Goal: Information Seeking & Learning: Learn about a topic

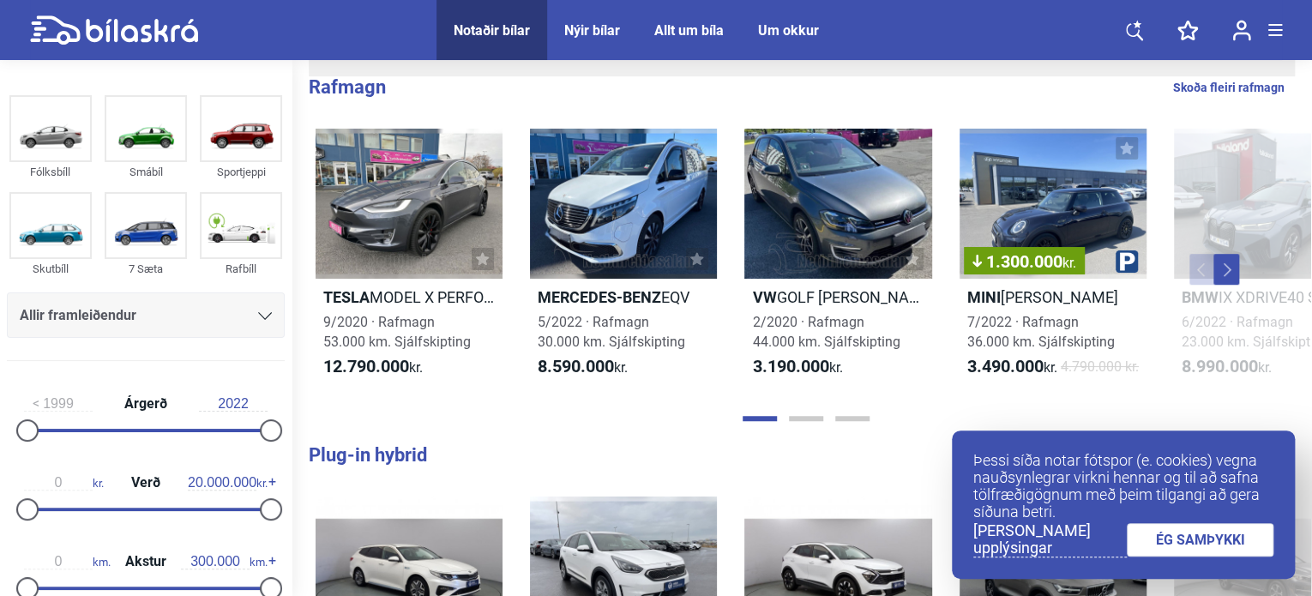
scroll to position [429, 0]
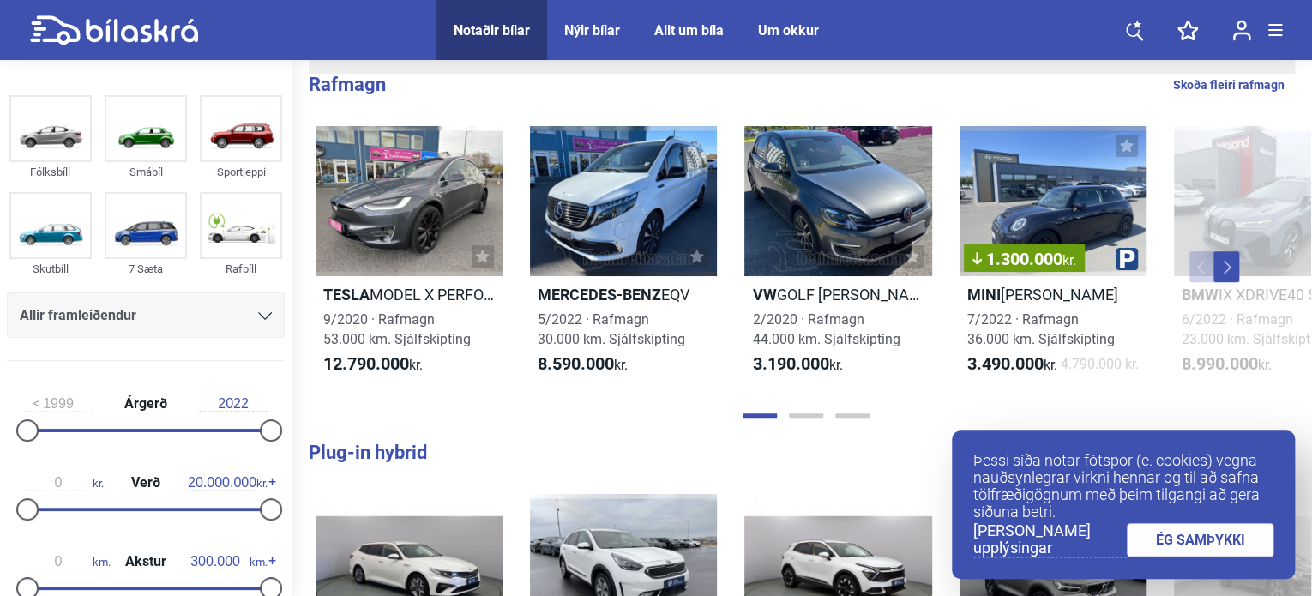
click at [1199, 535] on link "ÉG SAMÞYKKI" at bounding box center [1199, 539] width 147 height 33
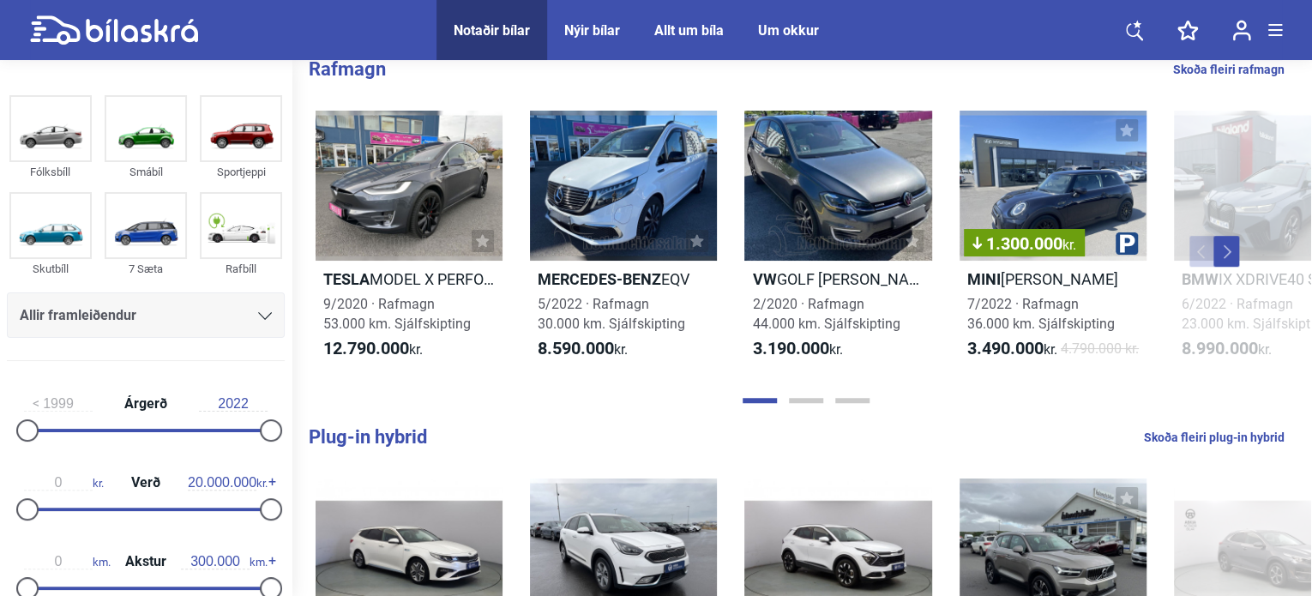
scroll to position [343, 0]
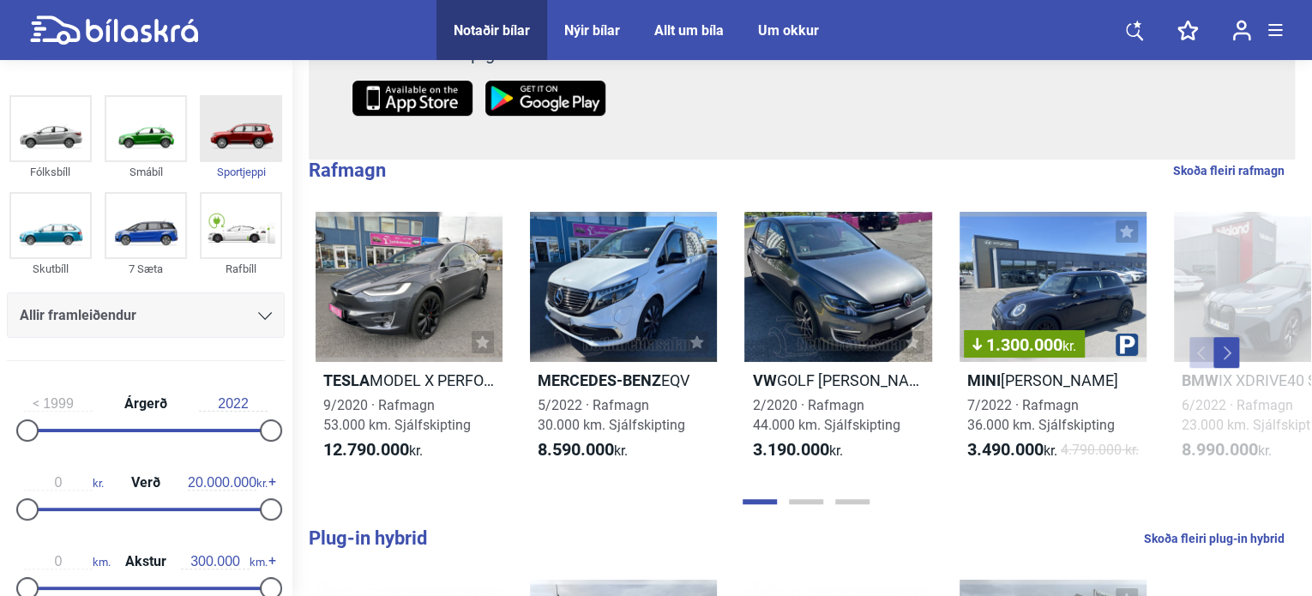
click at [240, 135] on img at bounding box center [240, 128] width 79 height 63
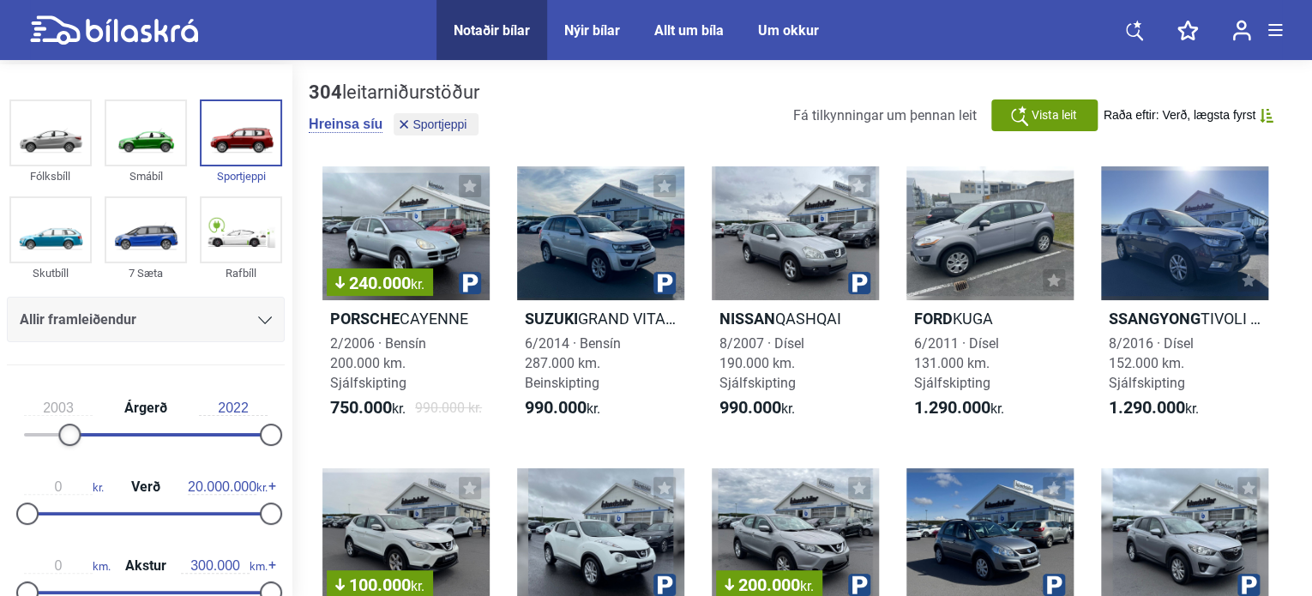
type input "2002"
drag, startPoint x: 27, startPoint y: 435, endPoint x: 57, endPoint y: 440, distance: 30.4
click at [57, 440] on div at bounding box center [59, 434] width 22 height 22
type input "2011"
drag, startPoint x: 268, startPoint y: 433, endPoint x: 151, endPoint y: 443, distance: 117.9
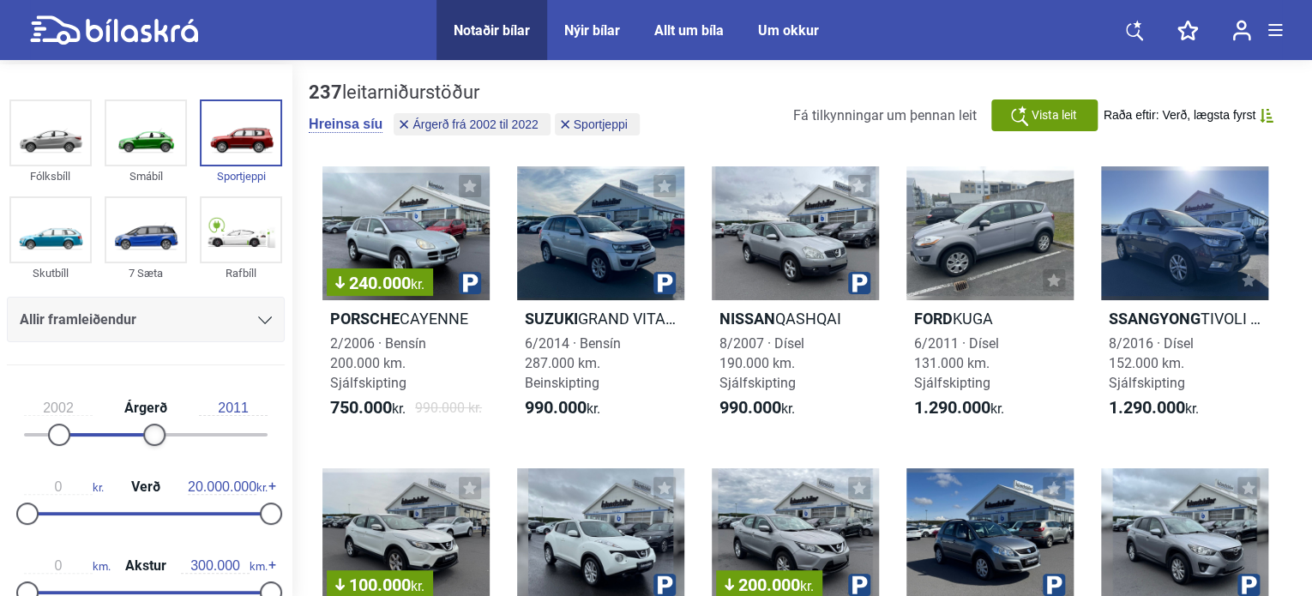
click at [154, 447] on div "2002 Árgerð 2011" at bounding box center [146, 418] width 278 height 79
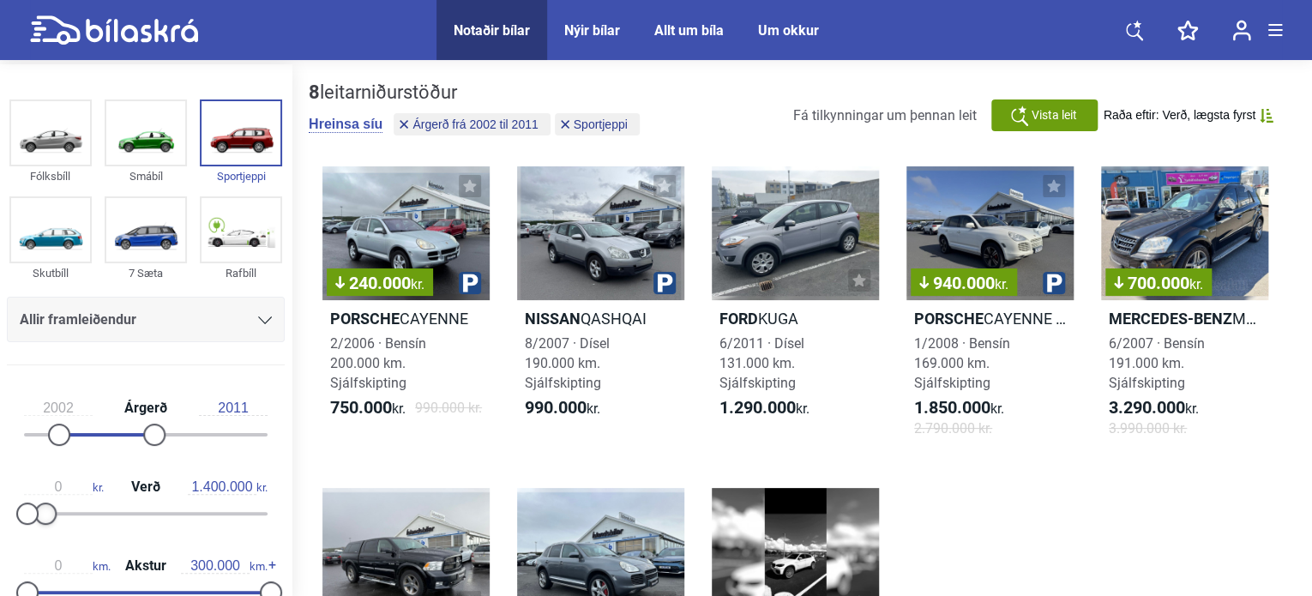
type input "1.500.000"
drag, startPoint x: 271, startPoint y: 513, endPoint x: 51, endPoint y: 532, distance: 221.1
click at [51, 532] on div "0 kr. Verð 1.500.000 kr." at bounding box center [146, 497] width 278 height 79
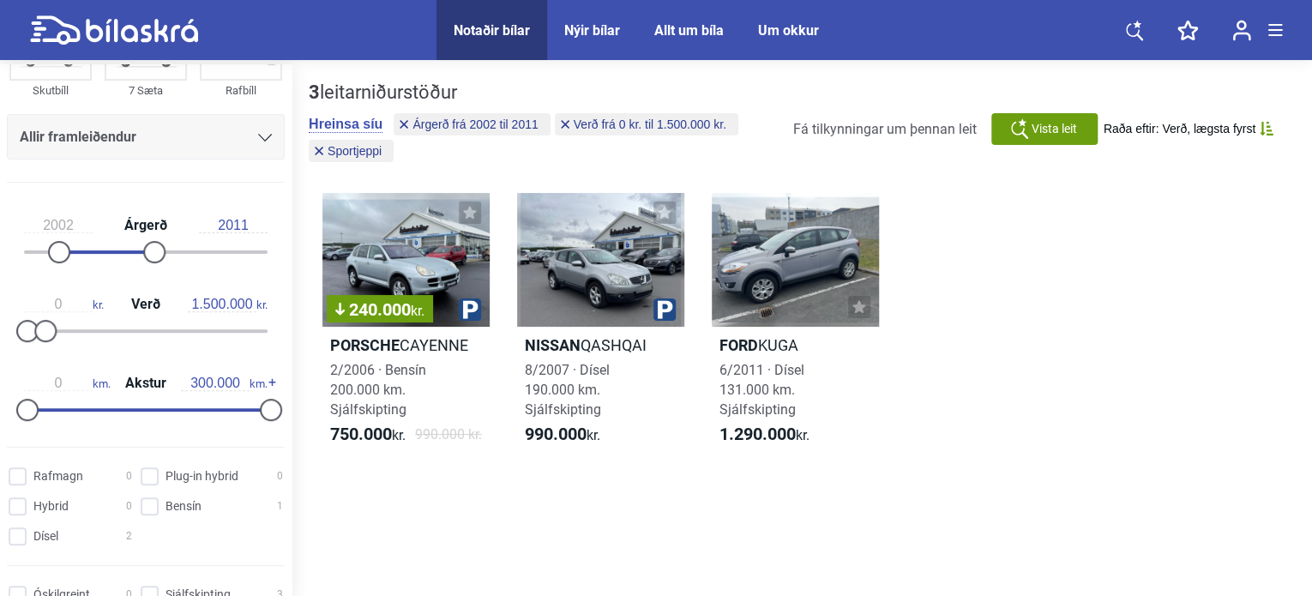
scroll to position [257, 0]
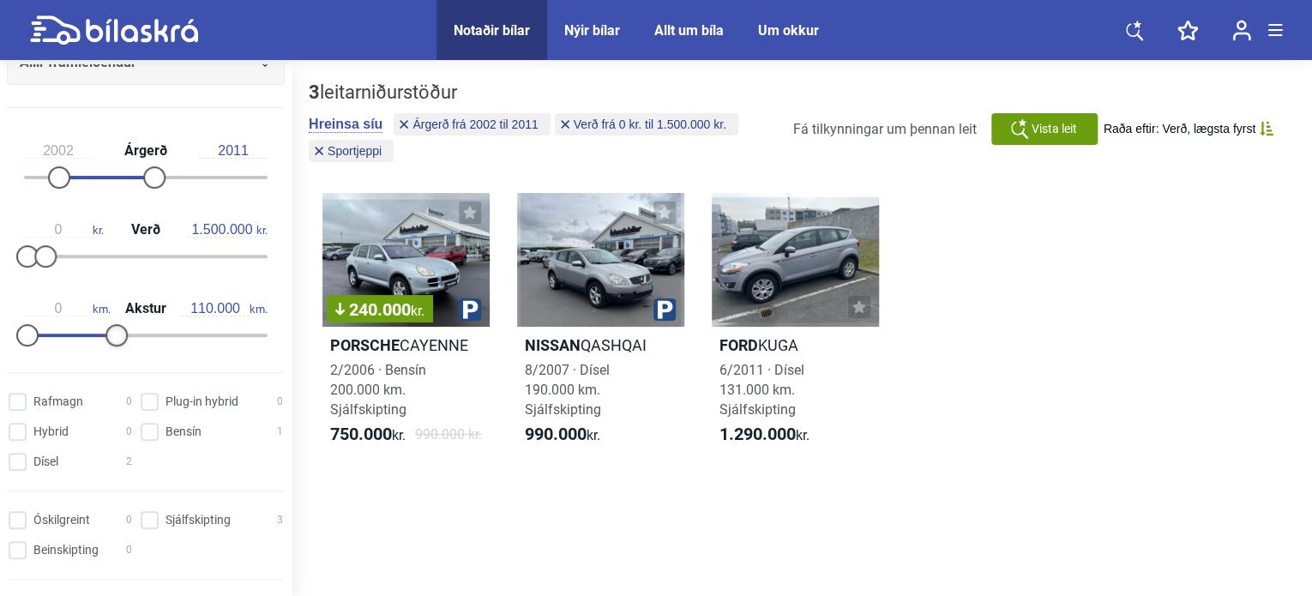
type input "100.000"
drag, startPoint x: 262, startPoint y: 335, endPoint x: 101, endPoint y: 356, distance: 162.5
click at [101, 356] on div "0 km. Akstur 100.000 km." at bounding box center [146, 318] width 278 height 79
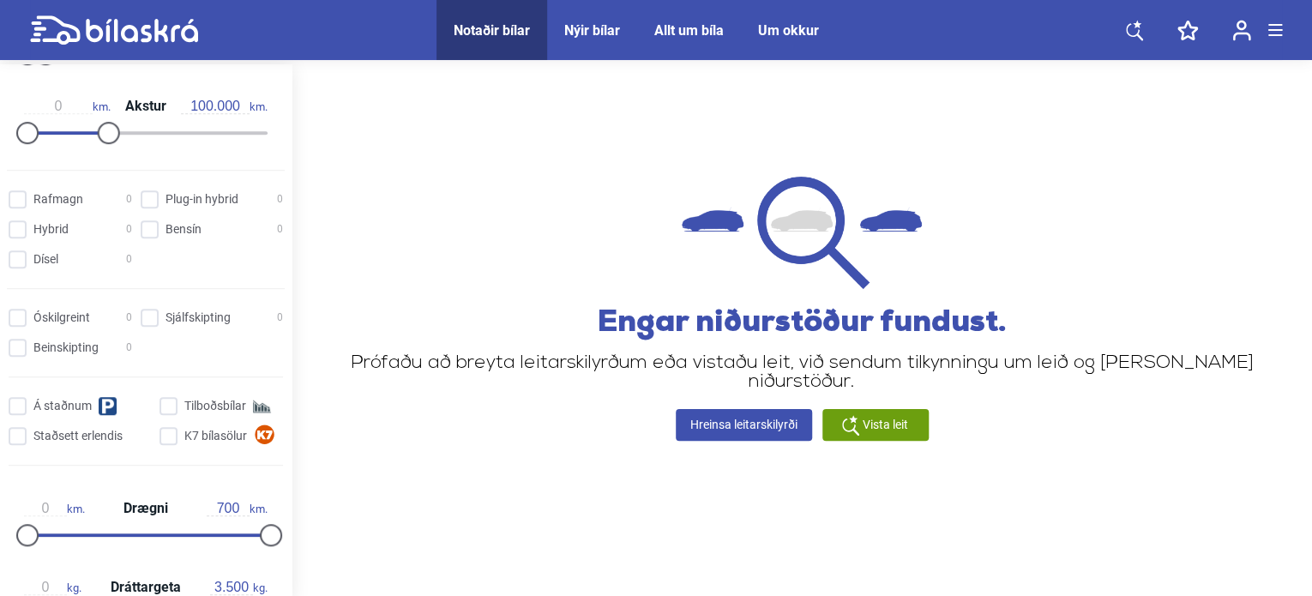
scroll to position [514, 0]
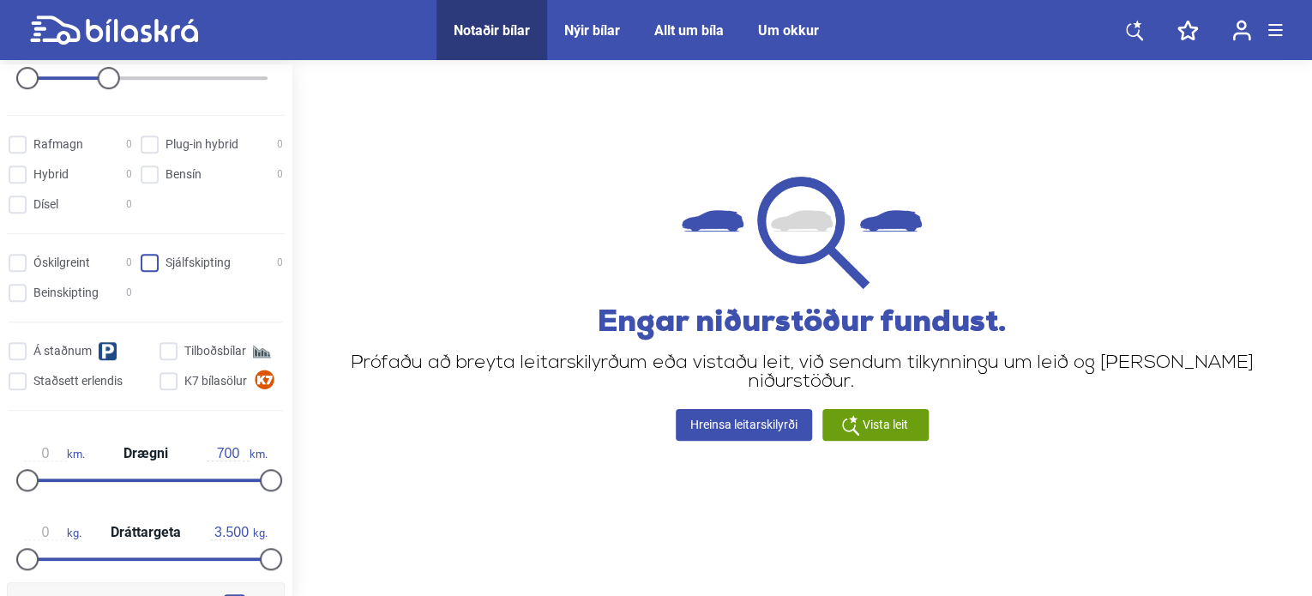
click at [147, 264] on input "Sjálfskipting 0" at bounding box center [214, 264] width 142 height 18
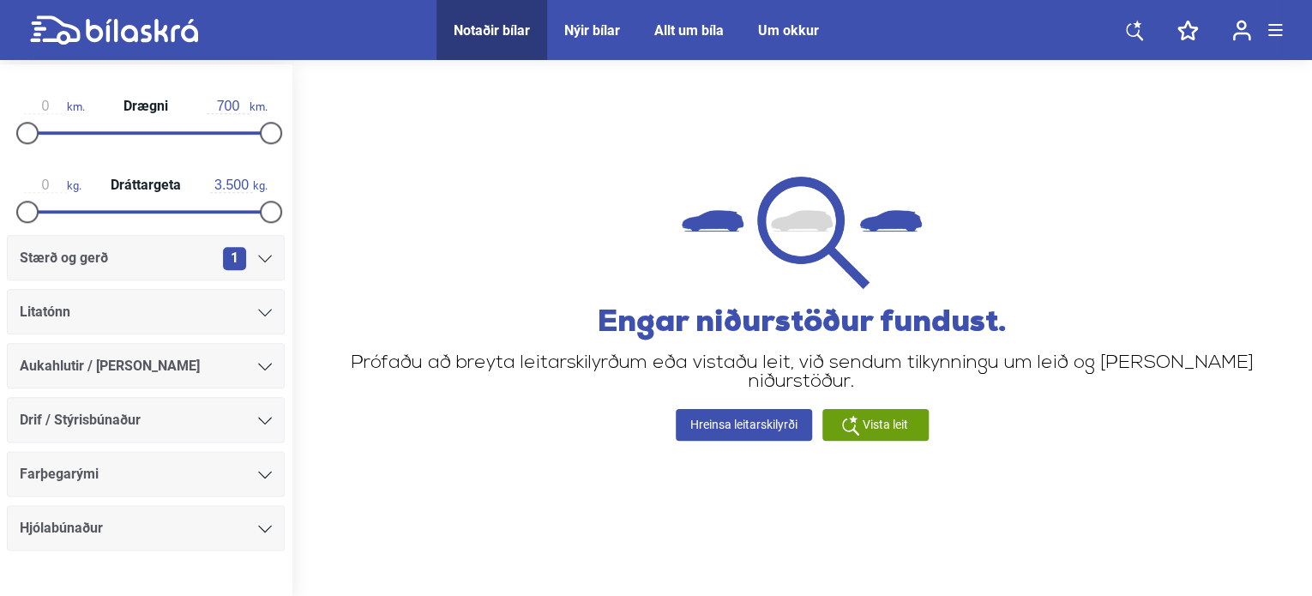
scroll to position [893, 0]
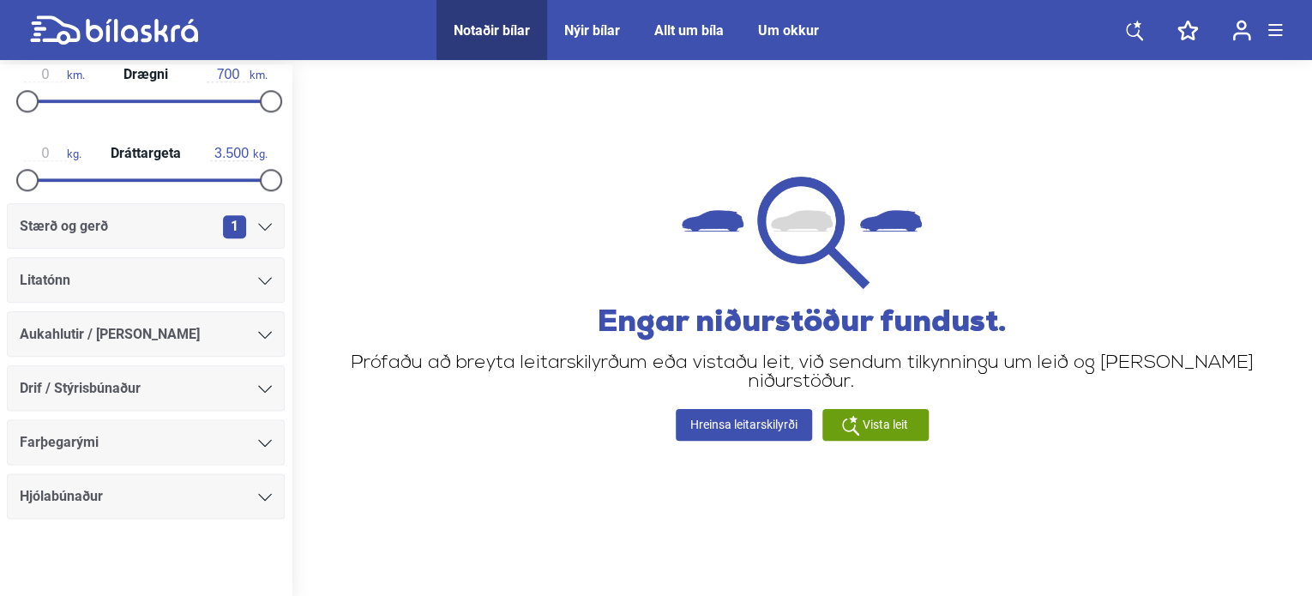
click at [261, 223] on icon at bounding box center [265, 227] width 14 height 8
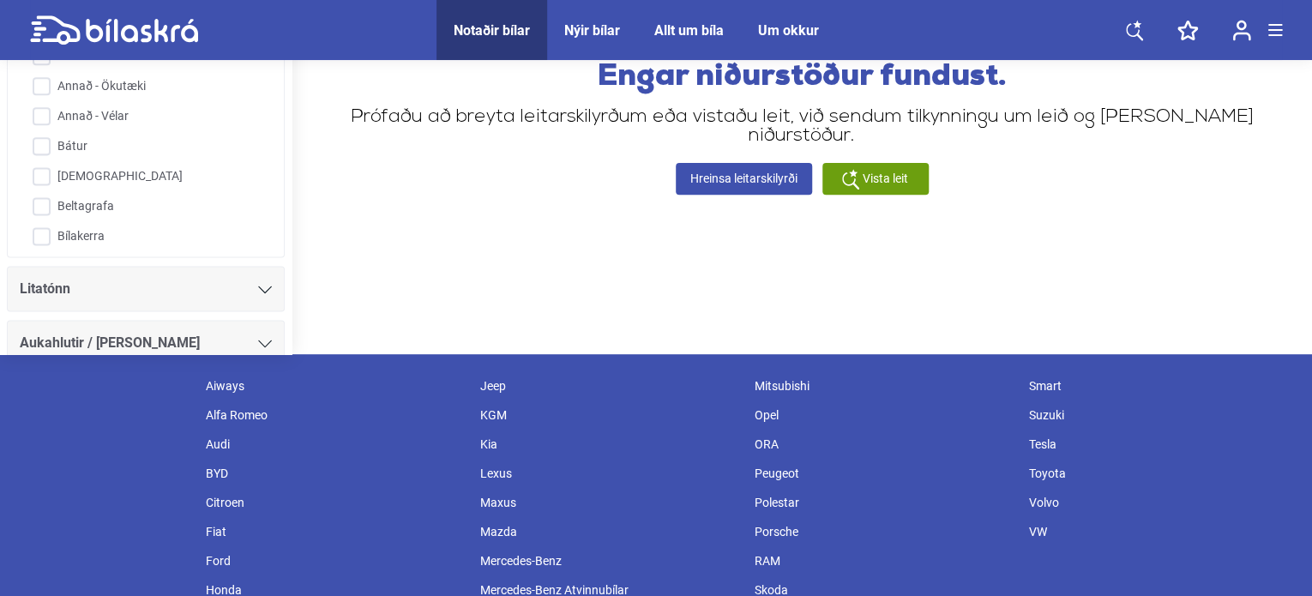
scroll to position [257, 0]
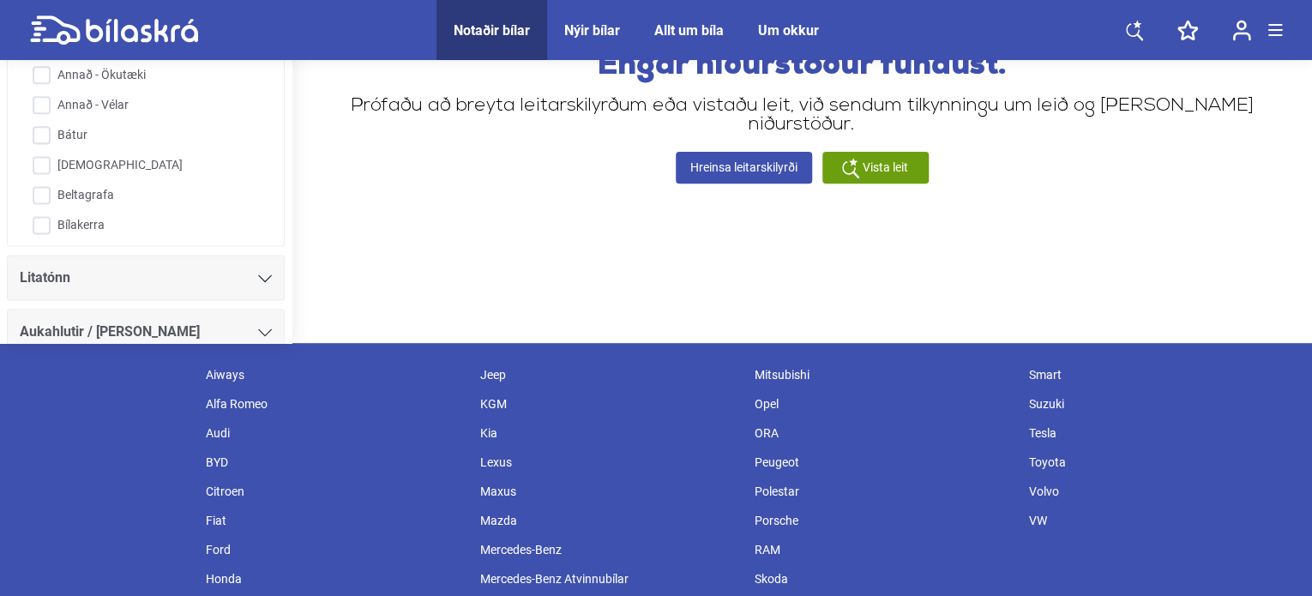
click at [261, 279] on icon at bounding box center [265, 278] width 14 height 8
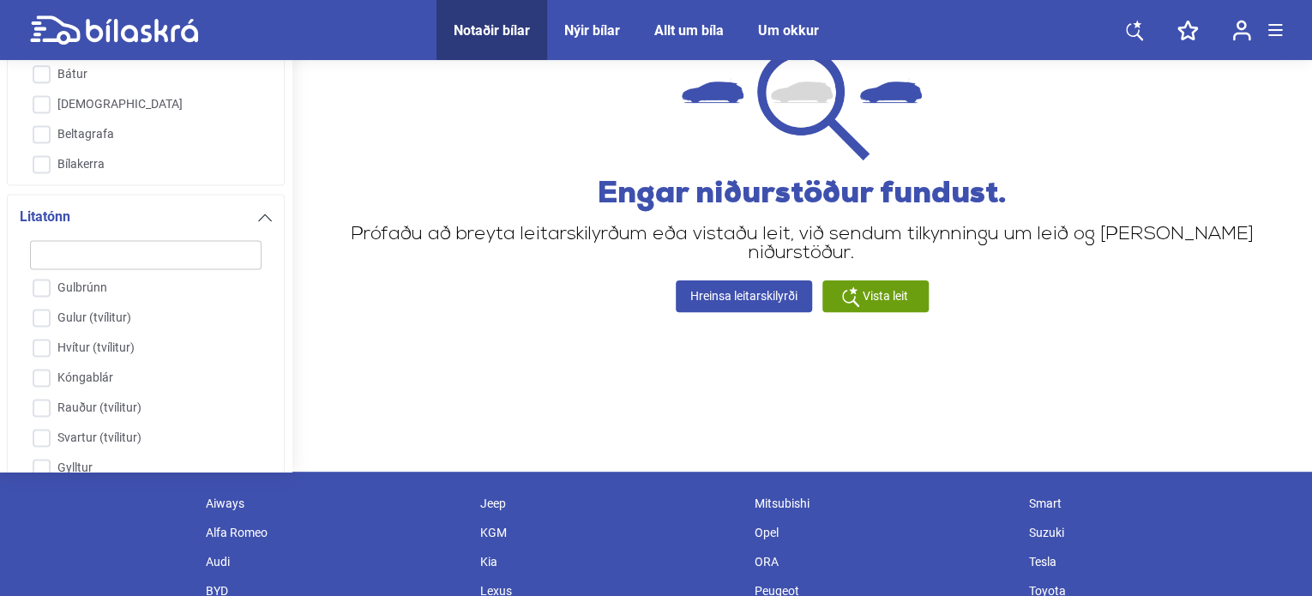
scroll to position [0, 0]
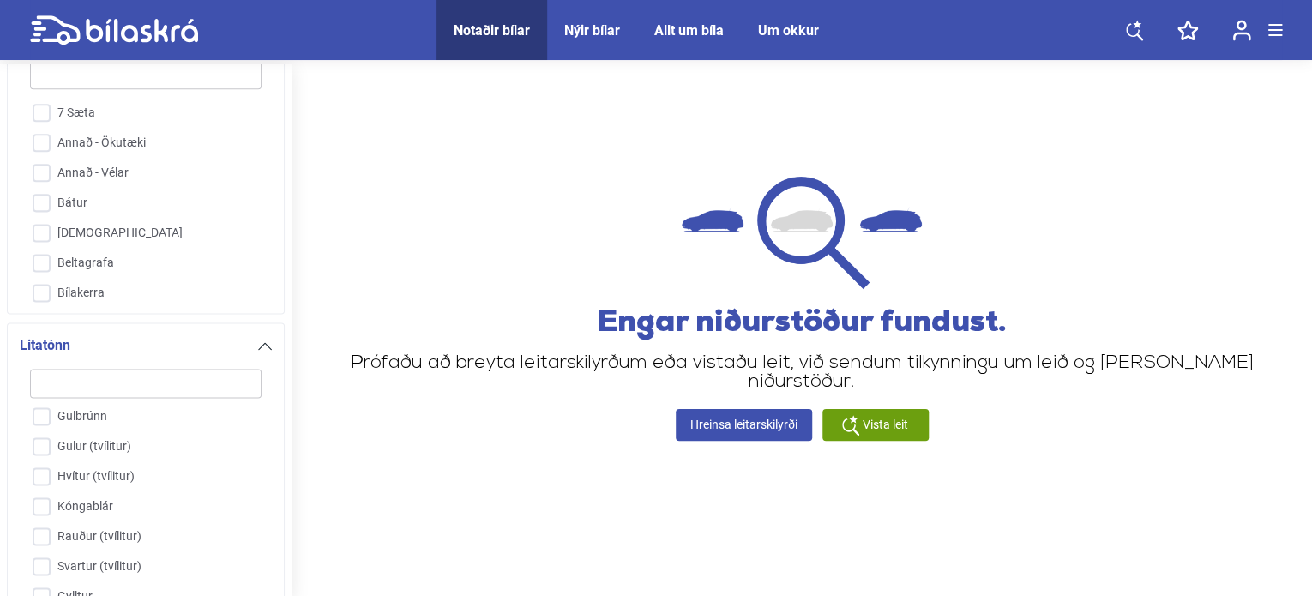
checkbox input "false"
type input "300.000"
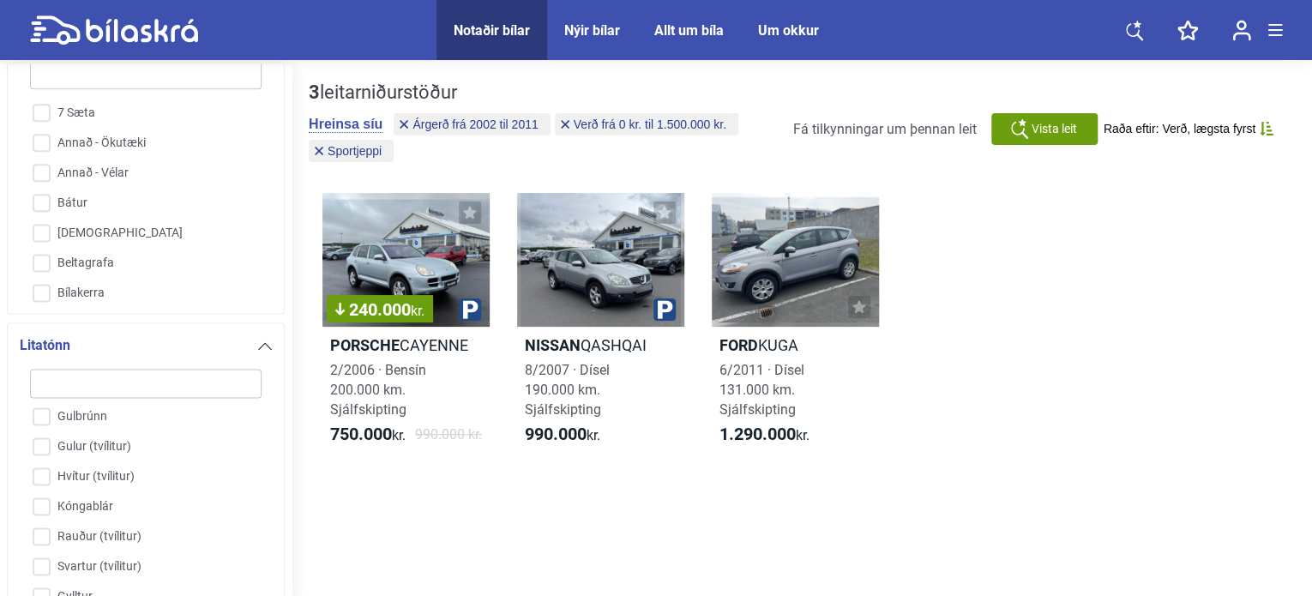
type input "20.000.000"
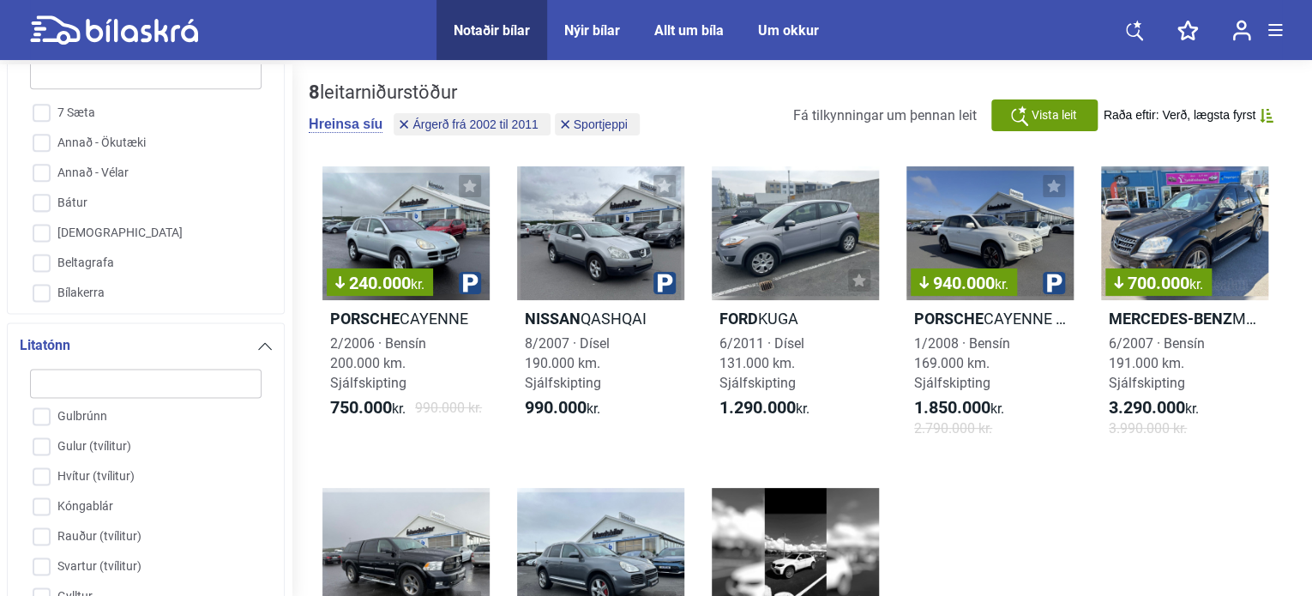
type input "2022"
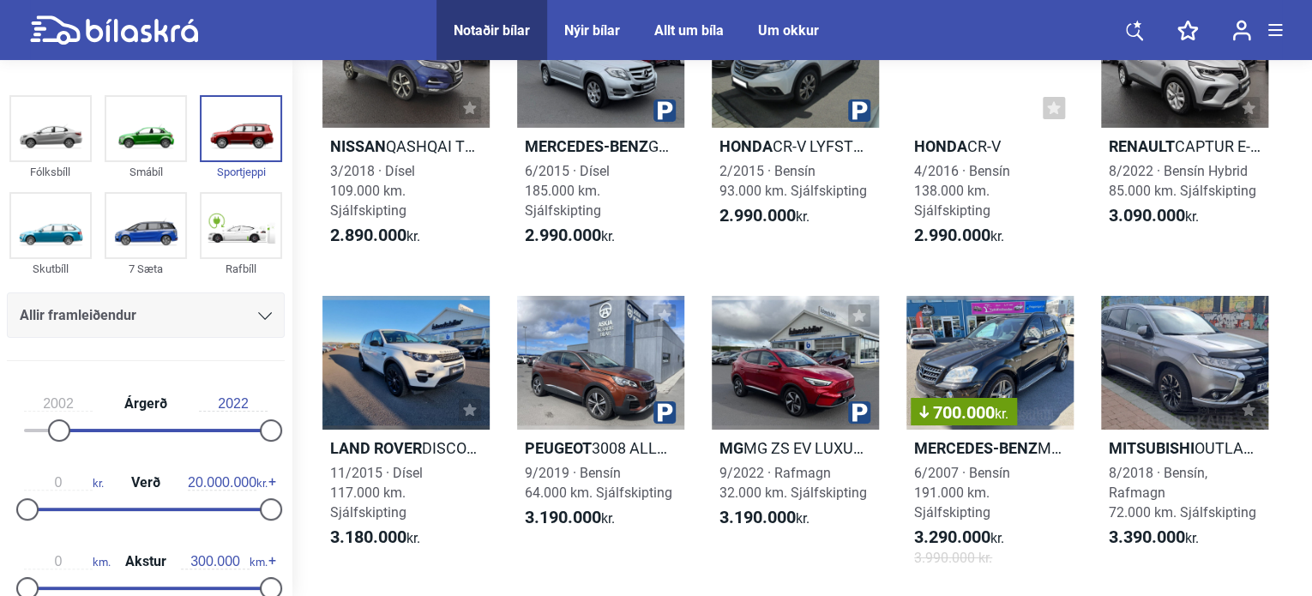
scroll to position [3001, 0]
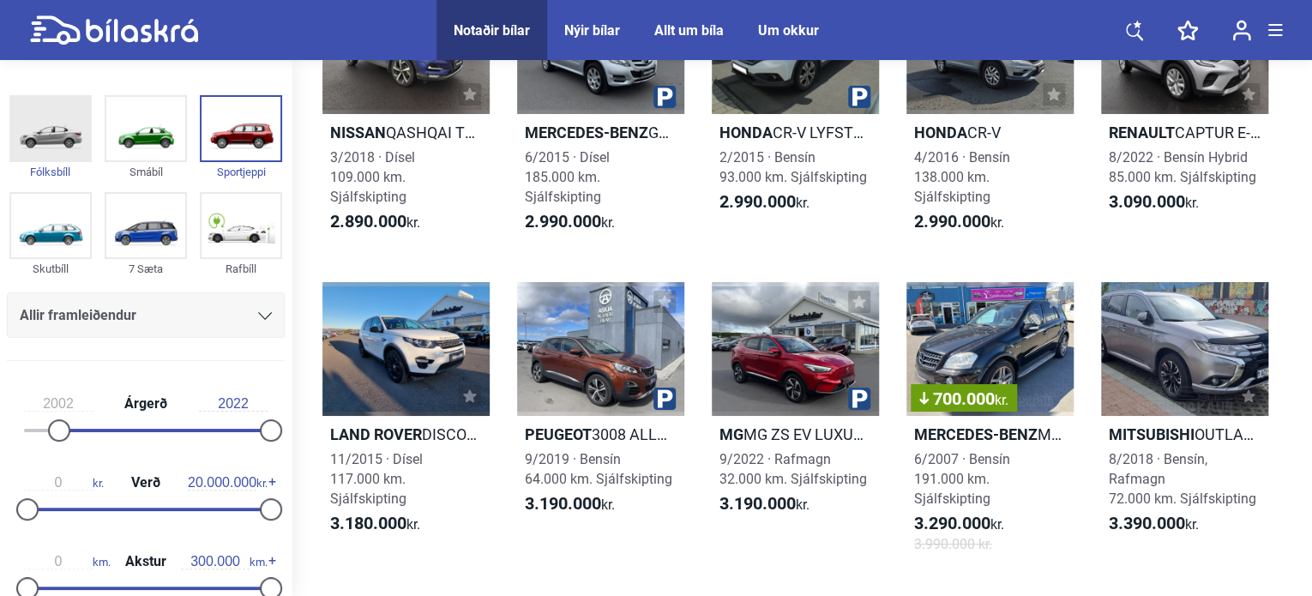
click at [51, 130] on img at bounding box center [50, 128] width 79 height 63
checkbox input "true"
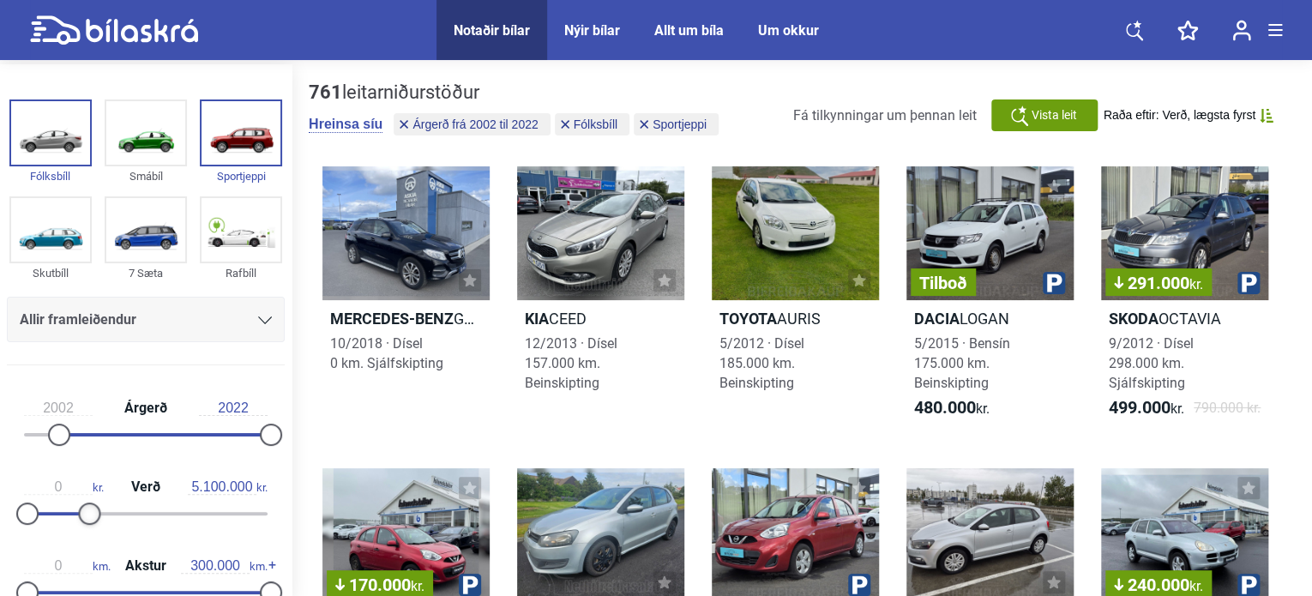
drag, startPoint x: 266, startPoint y: 510, endPoint x: 88, endPoint y: 508, distance: 177.5
click at [88, 508] on div at bounding box center [89, 513] width 22 height 22
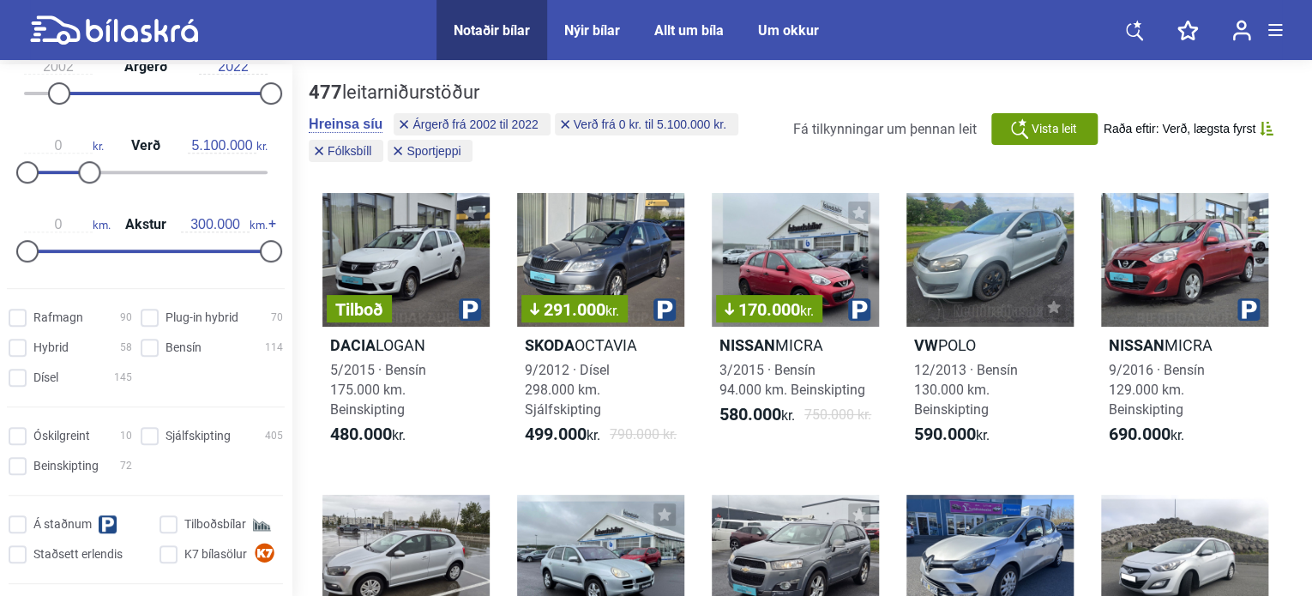
scroll to position [343, 0]
type input "2.300.000"
drag, startPoint x: 86, startPoint y: 165, endPoint x: 52, endPoint y: 175, distance: 35.0
click at [52, 175] on div at bounding box center [56, 170] width 22 height 22
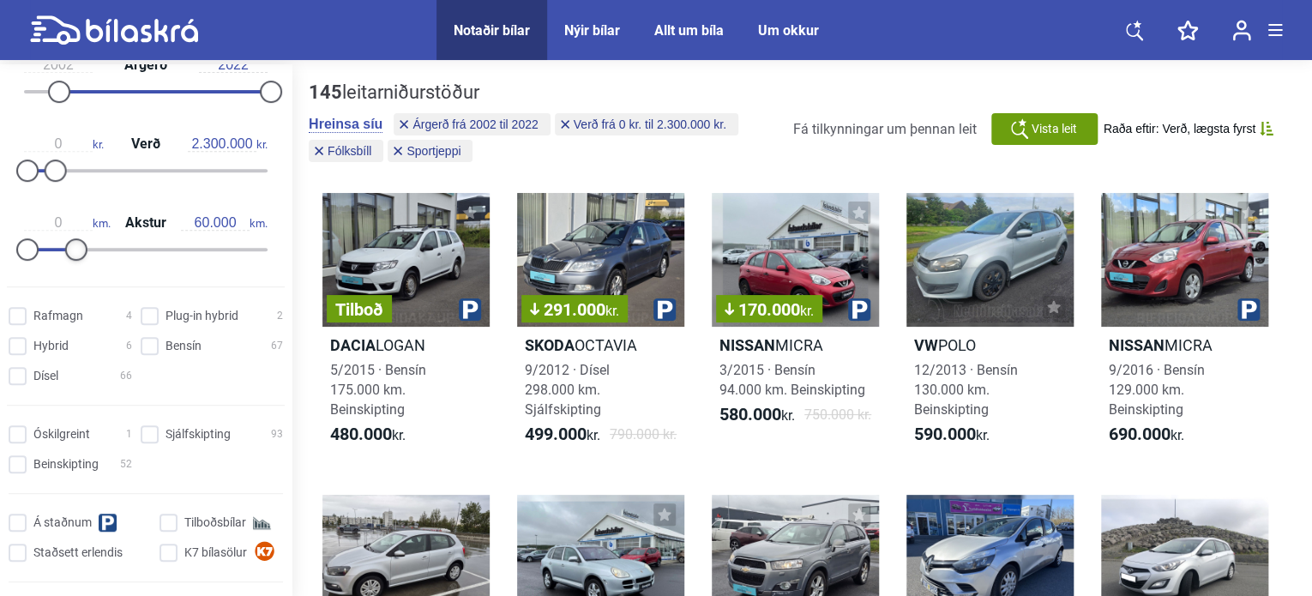
drag, startPoint x: 267, startPoint y: 247, endPoint x: 75, endPoint y: 264, distance: 192.8
click at [75, 264] on div "0 km. Akstur 60.000 km." at bounding box center [146, 233] width 278 height 79
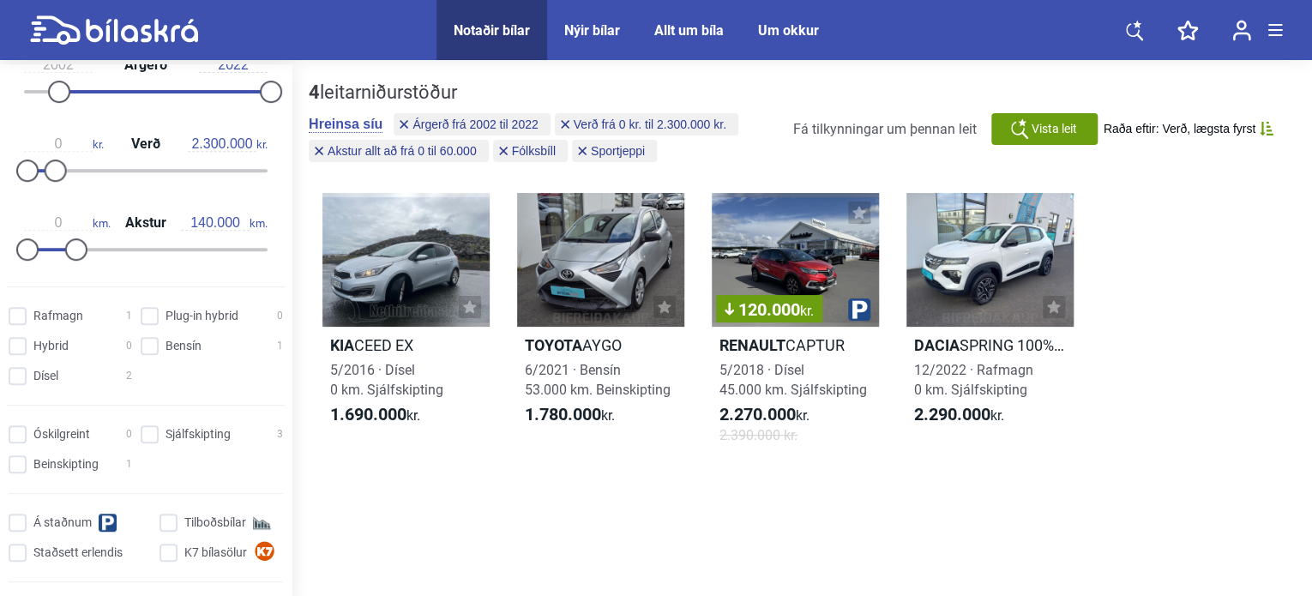
type input "150.000"
drag, startPoint x: 75, startPoint y: 252, endPoint x: 144, endPoint y: 253, distance: 68.6
click at [147, 253] on div at bounding box center [149, 249] width 22 height 22
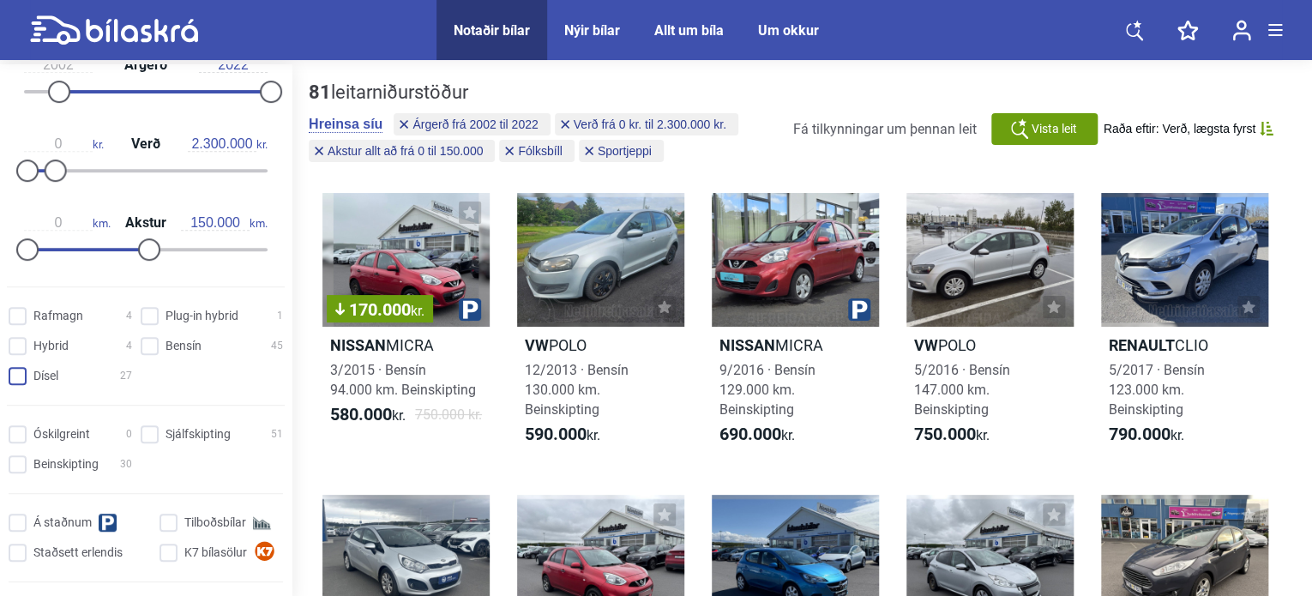
click at [16, 375] on input "Dísel 27" at bounding box center [72, 377] width 123 height 18
checkbox input "true"
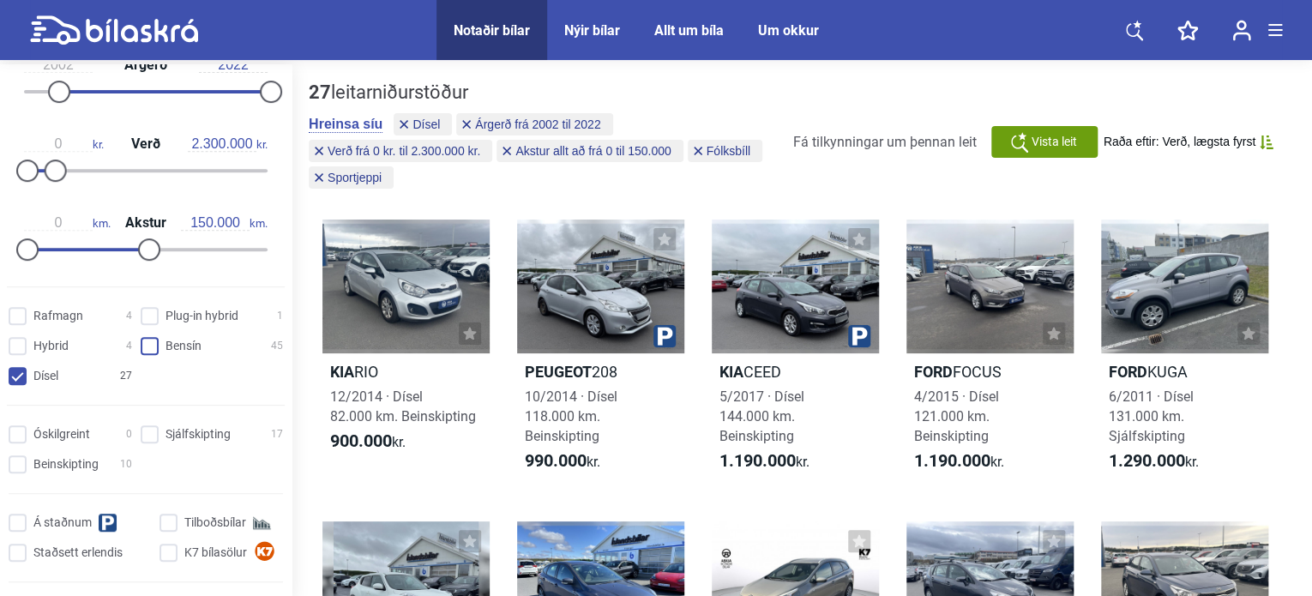
click at [149, 345] on input "Bensín 45" at bounding box center [214, 347] width 142 height 18
checkbox input "true"
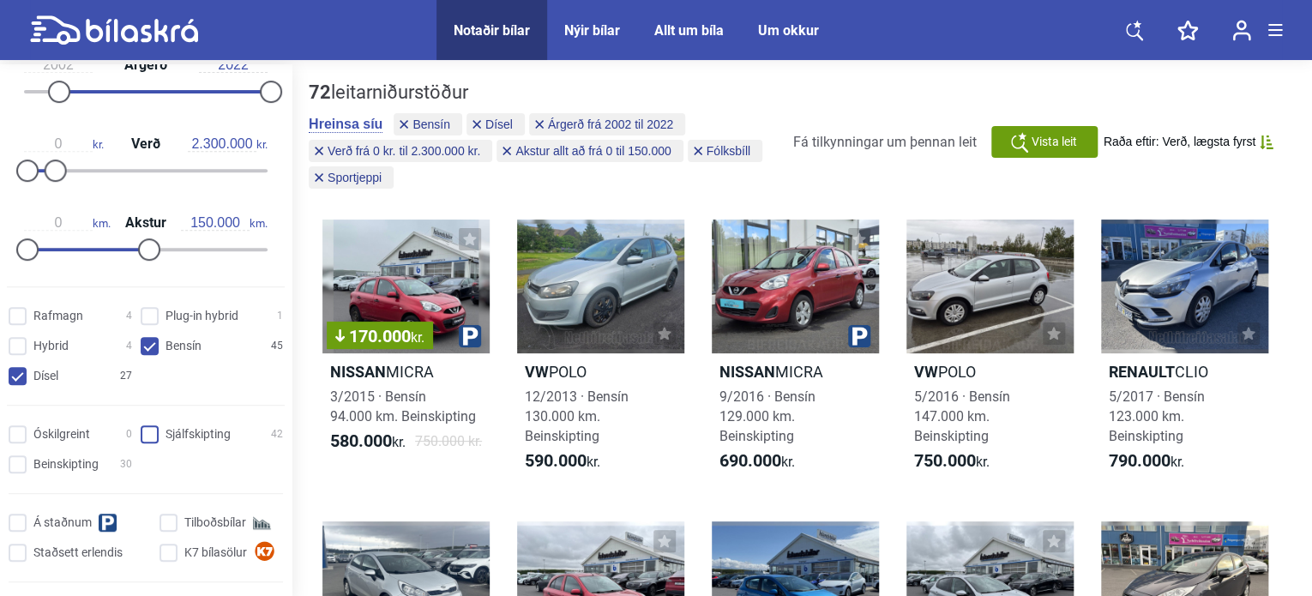
click at [143, 437] on input "Sjálfskipting 42" at bounding box center [214, 435] width 142 height 18
checkbox input "true"
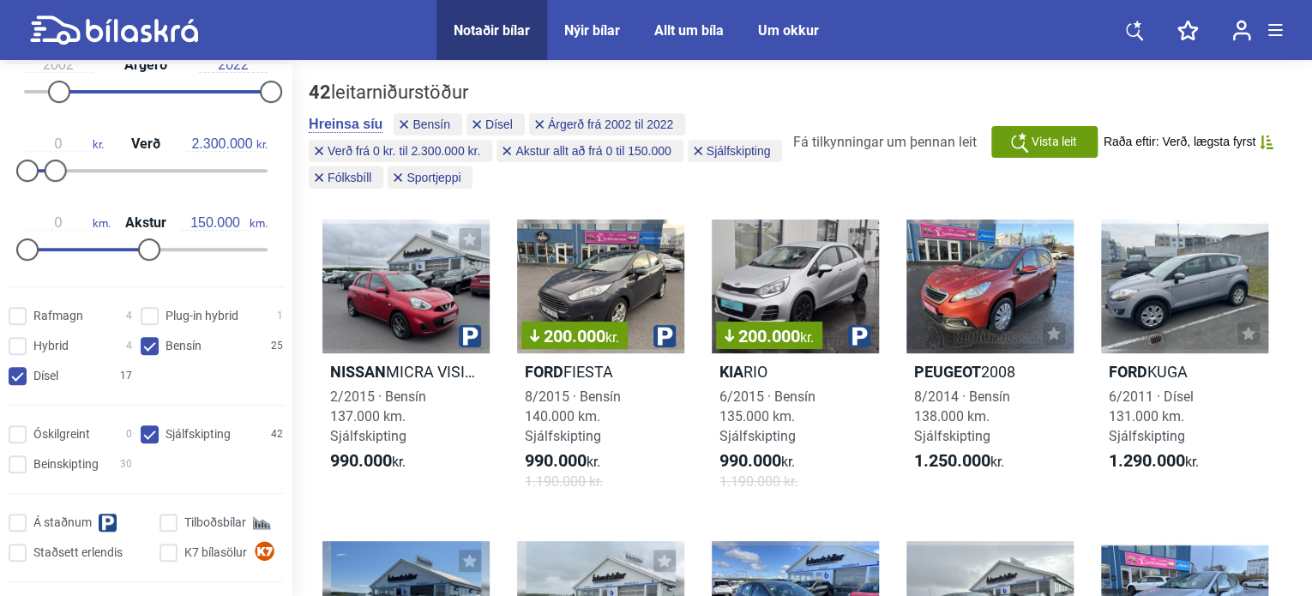
click at [1231, 143] on span "Raða eftir: Verð, lægsta fyrst" at bounding box center [1179, 142] width 152 height 15
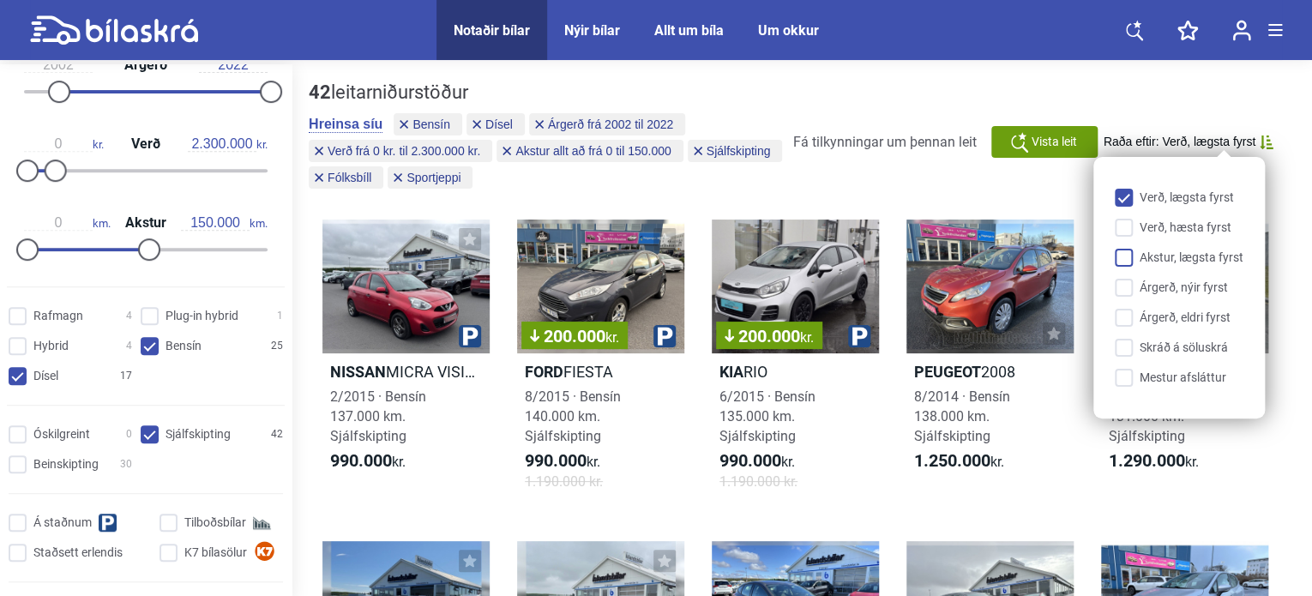
click at [1185, 259] on input "Akstur, lægsta fyrst" at bounding box center [1182, 258] width 129 height 18
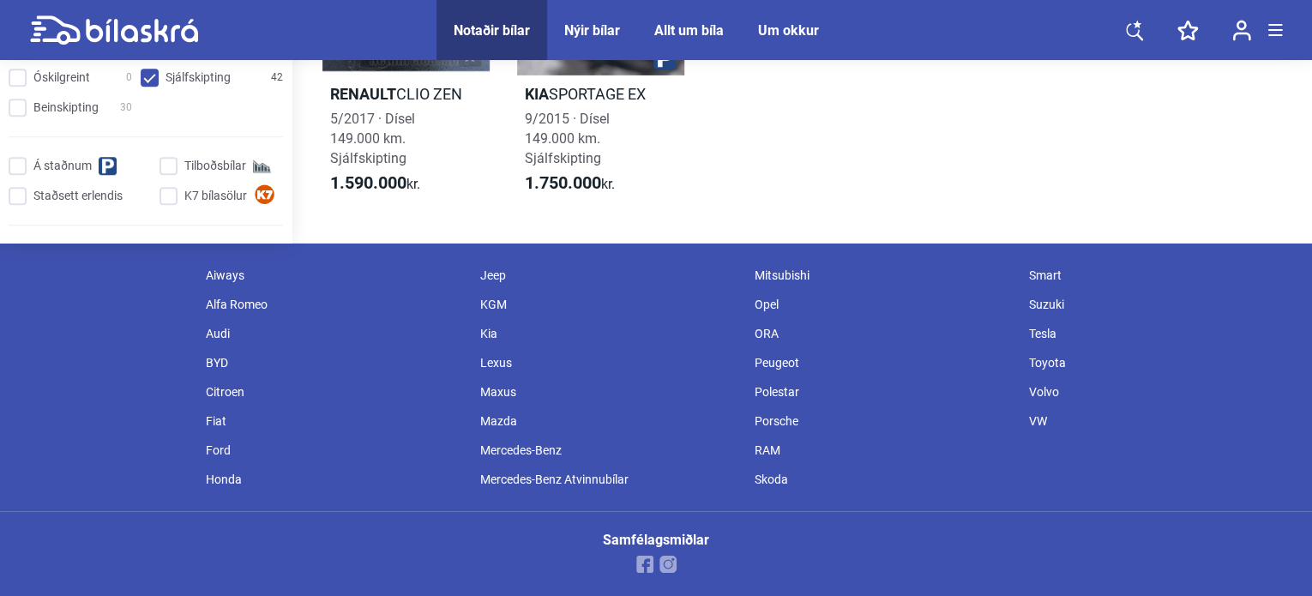
scroll to position [2748, 0]
click at [1045, 302] on div "Suzuki" at bounding box center [1157, 303] width 274 height 29
type input "1999"
type input "20.000.000"
type input "300.000"
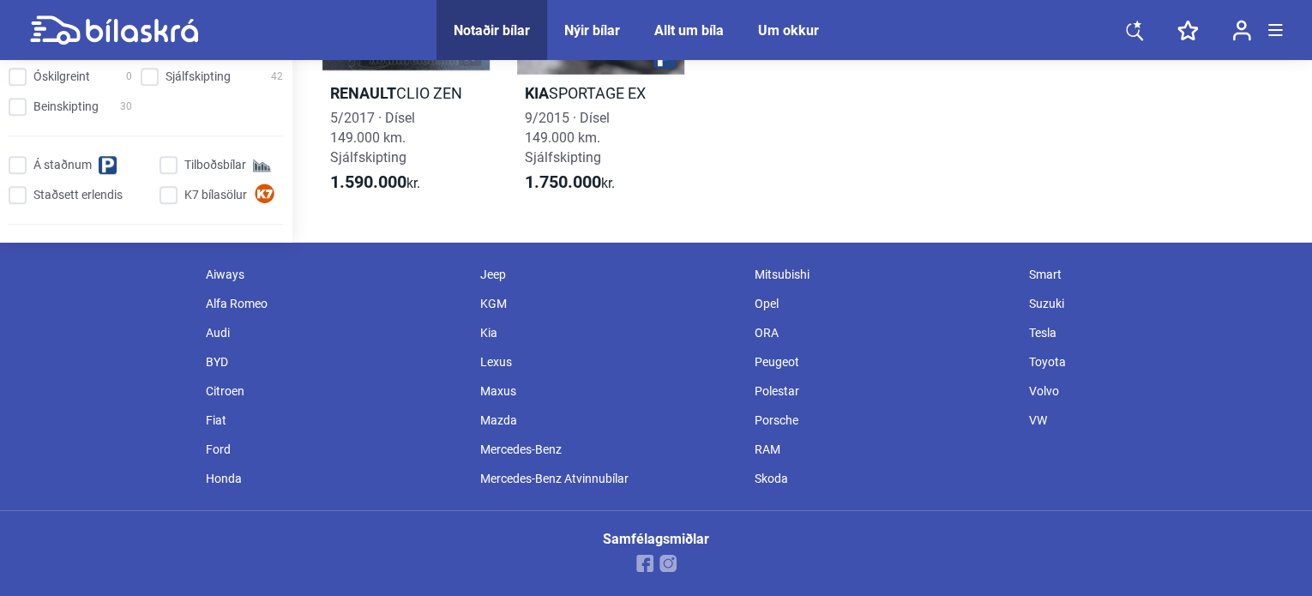
checkbox input "false"
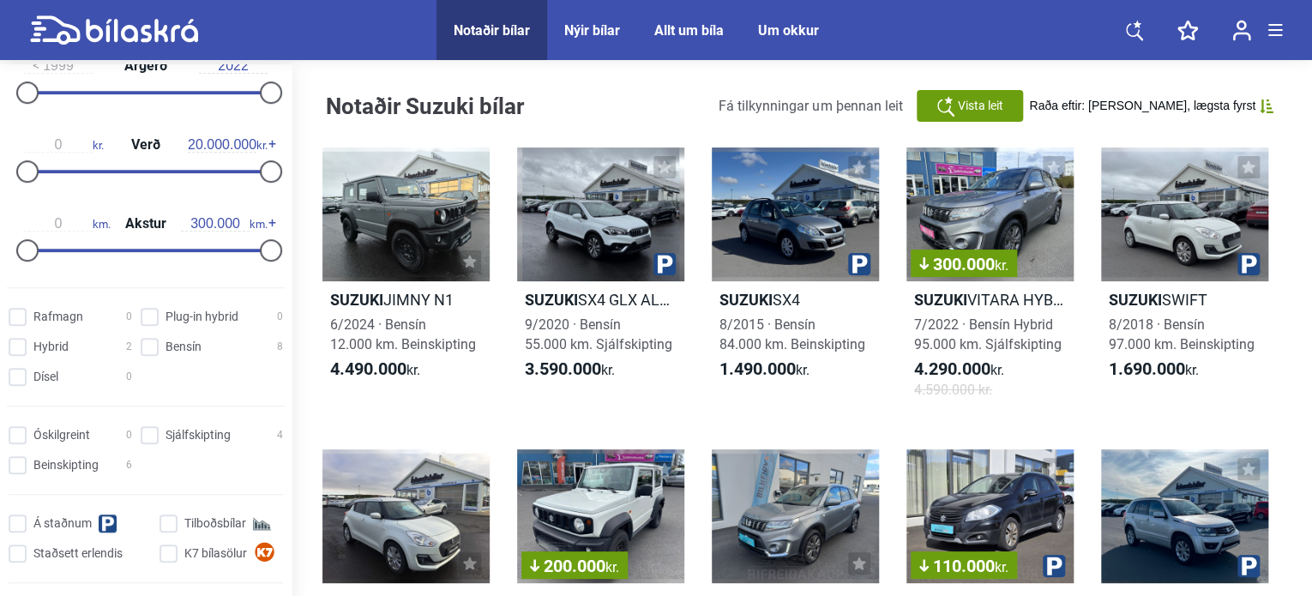
click at [1237, 102] on span "Raða eftir: [PERSON_NAME], lægsta fyrst" at bounding box center [1142, 106] width 226 height 15
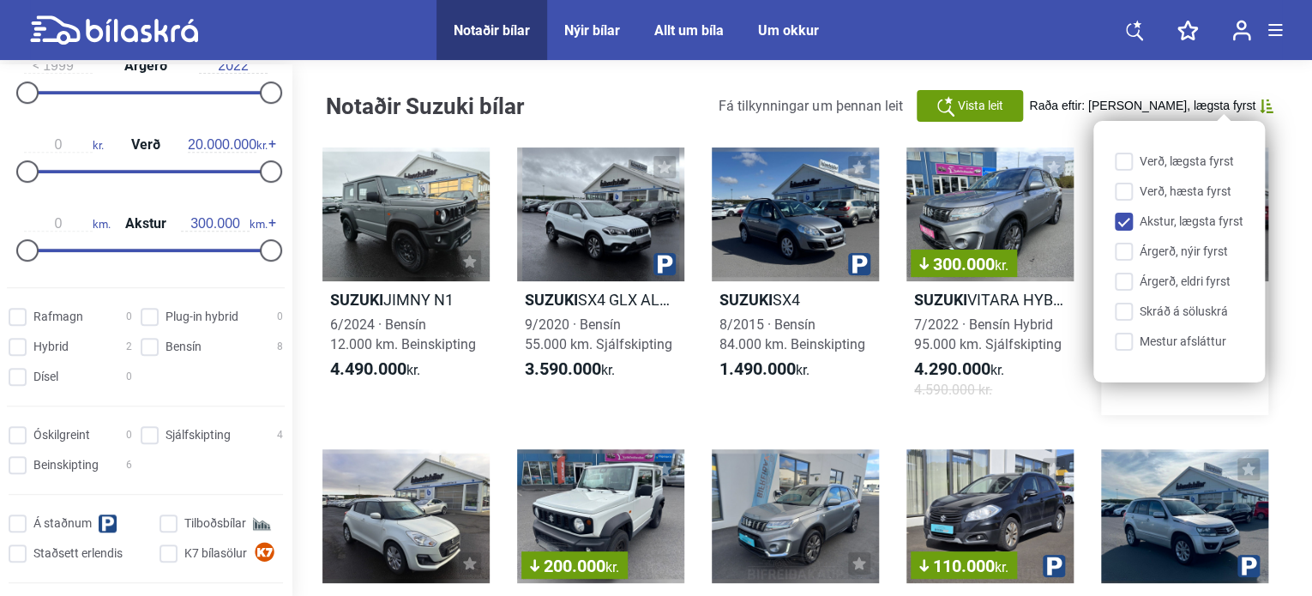
click at [1246, 413] on link "Suzuki SWIFT 8/2018 · Bensín 97.000 km. Beinskipting 1.690.000 kr." at bounding box center [1184, 280] width 167 height 267
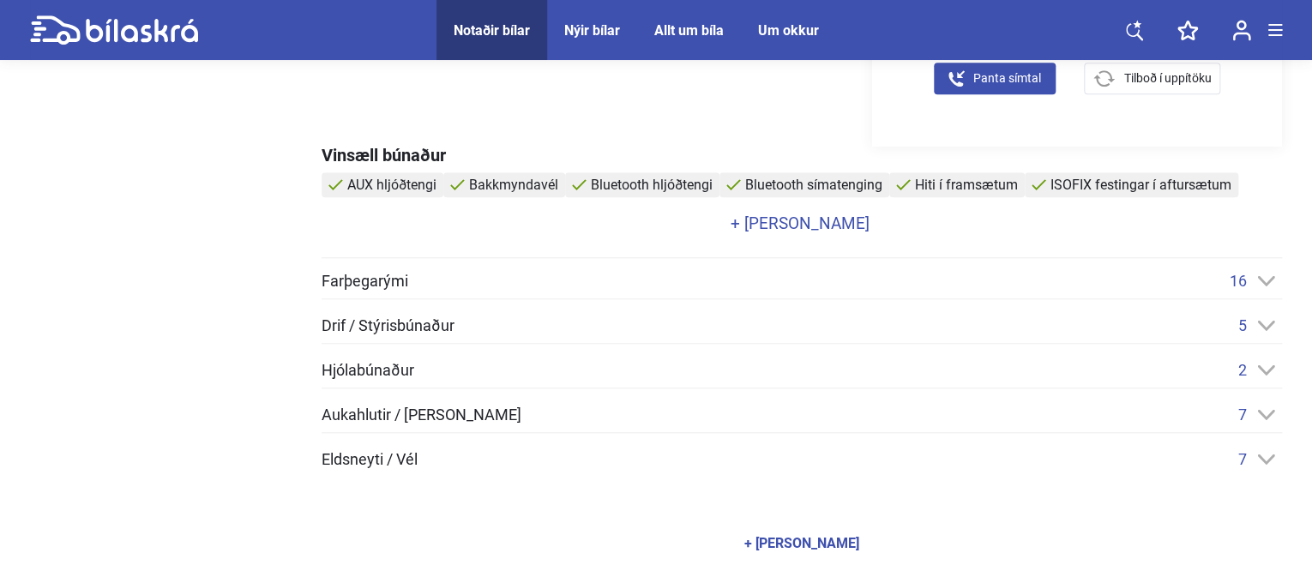
scroll to position [686, 0]
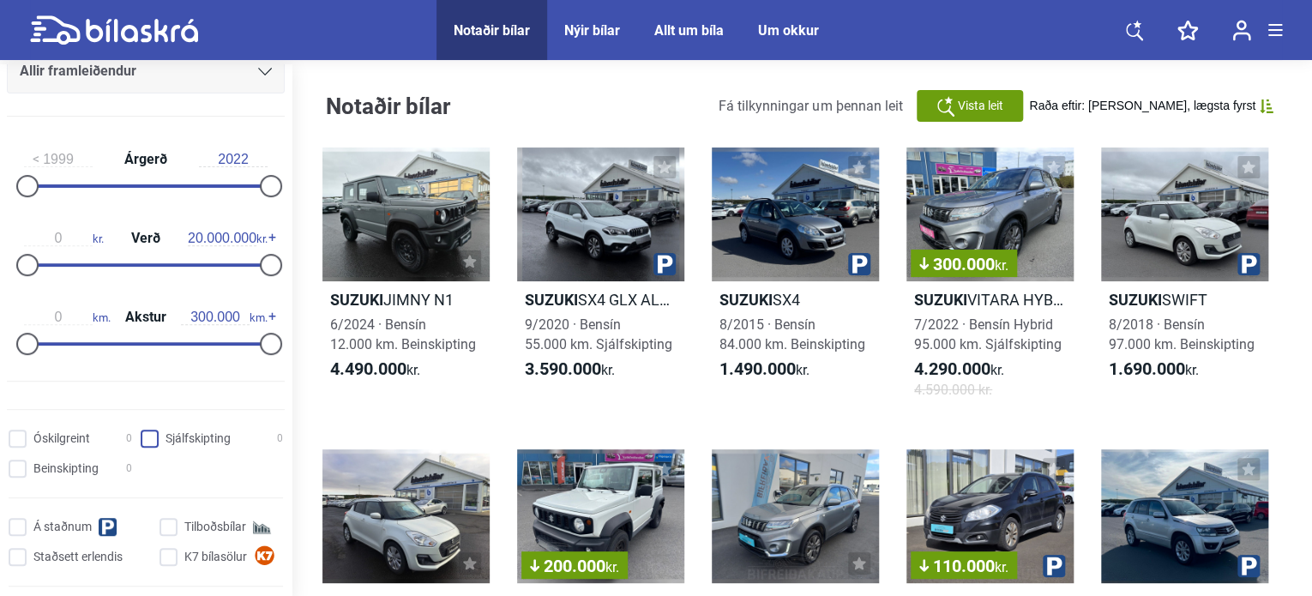
scroll to position [257, 0]
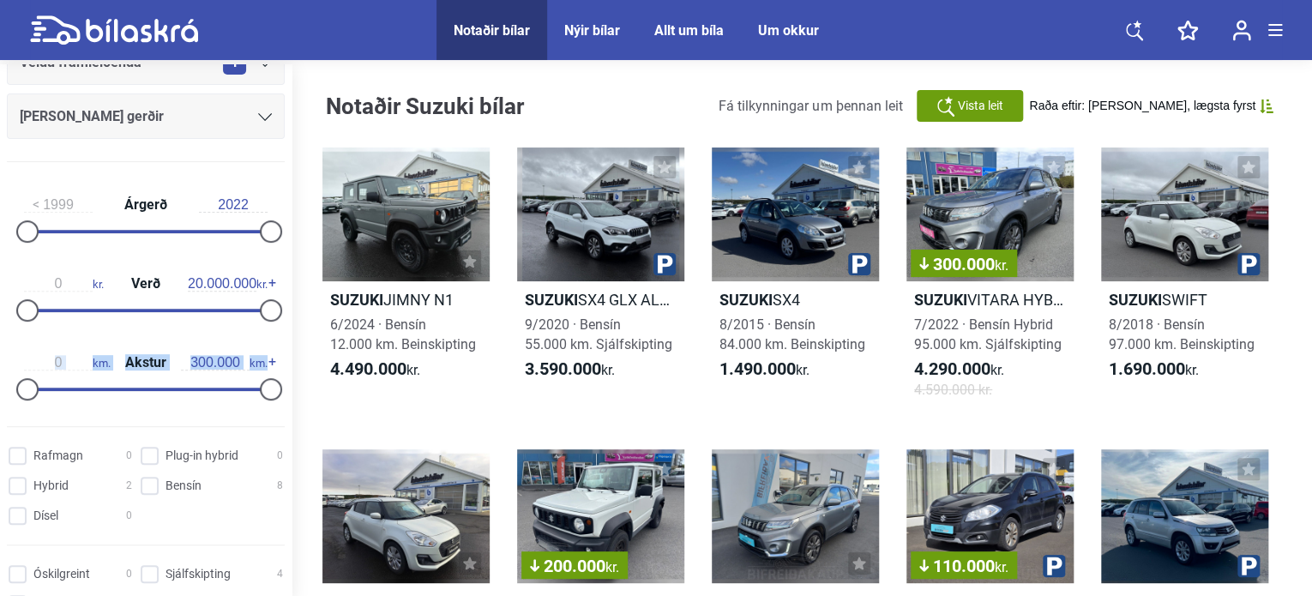
drag, startPoint x: 267, startPoint y: 335, endPoint x: 38, endPoint y: 342, distance: 229.9
click at [38, 342] on div "0 km. Akstur 300.000 km." at bounding box center [146, 372] width 278 height 79
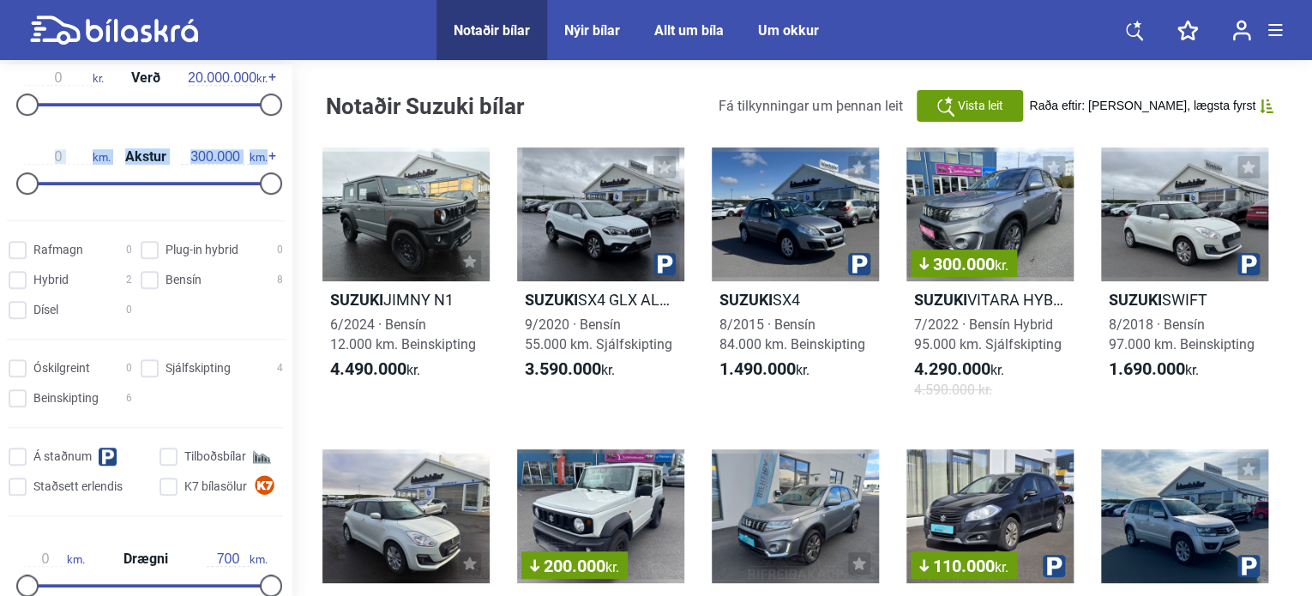
scroll to position [514, 0]
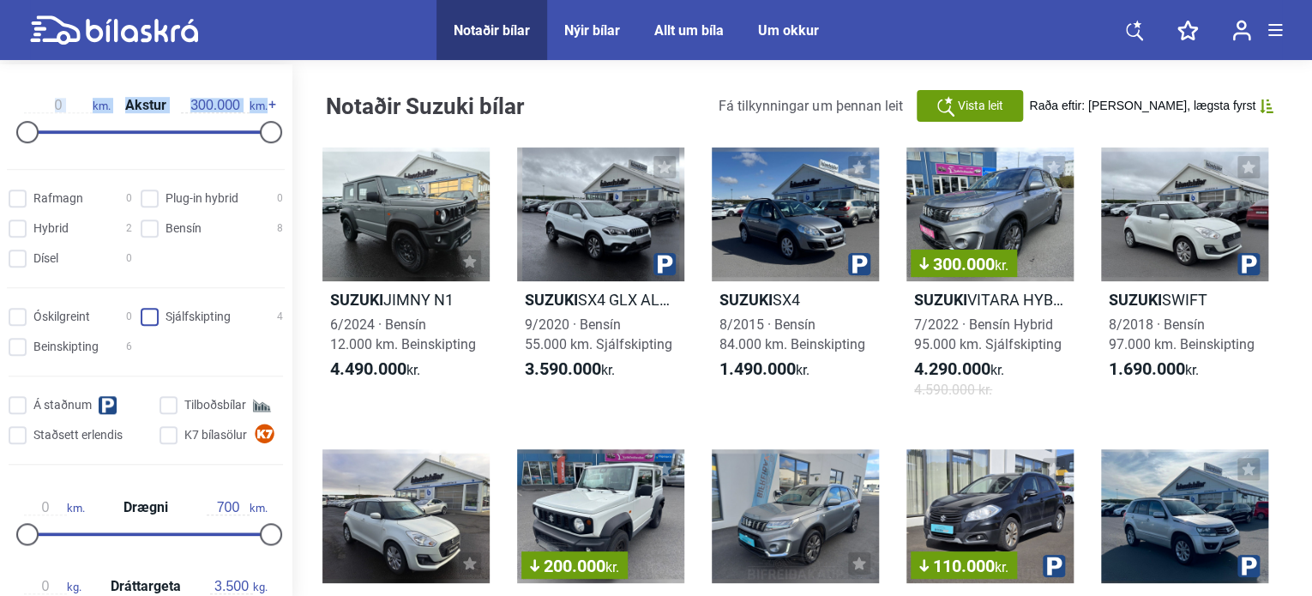
click at [144, 317] on input "Sjálfskipting 4" at bounding box center [214, 318] width 142 height 18
checkbox input "true"
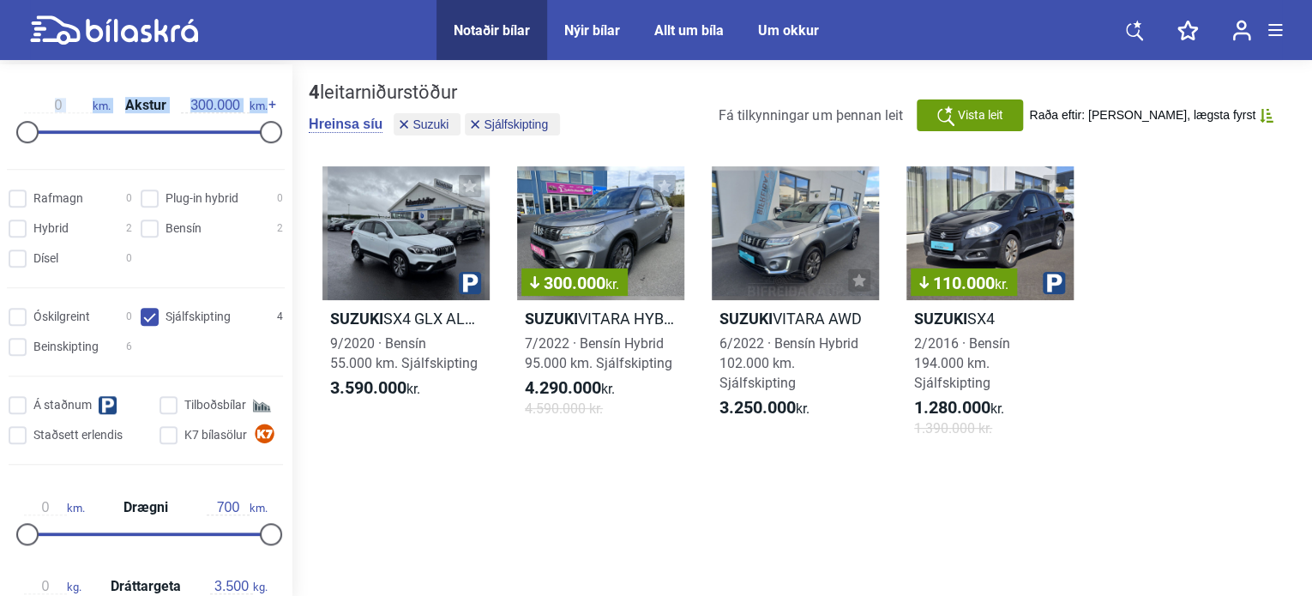
click at [684, 27] on div "Allt um bíla" at bounding box center [688, 30] width 69 height 16
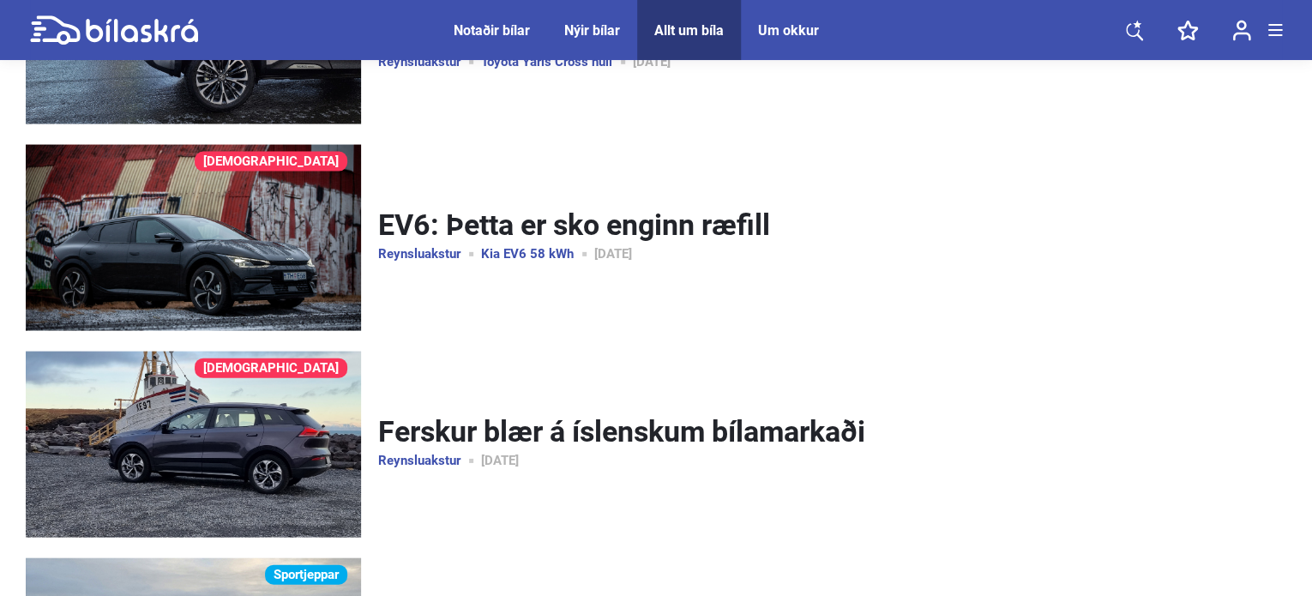
scroll to position [5011, 0]
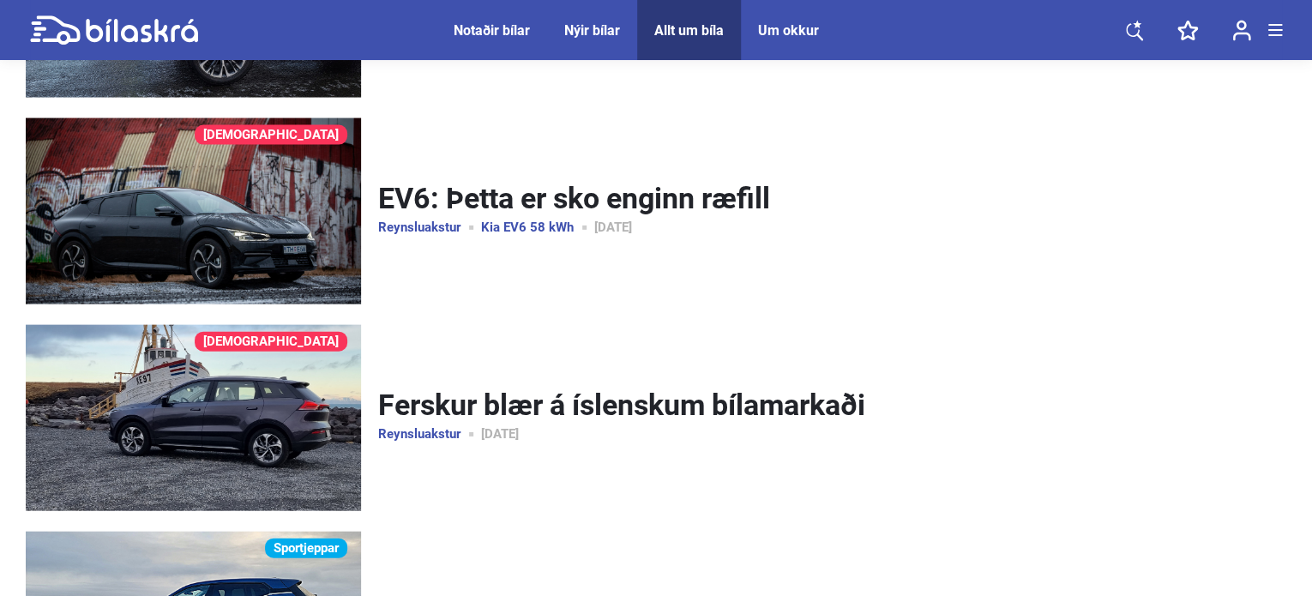
click at [195, 225] on img at bounding box center [193, 211] width 335 height 186
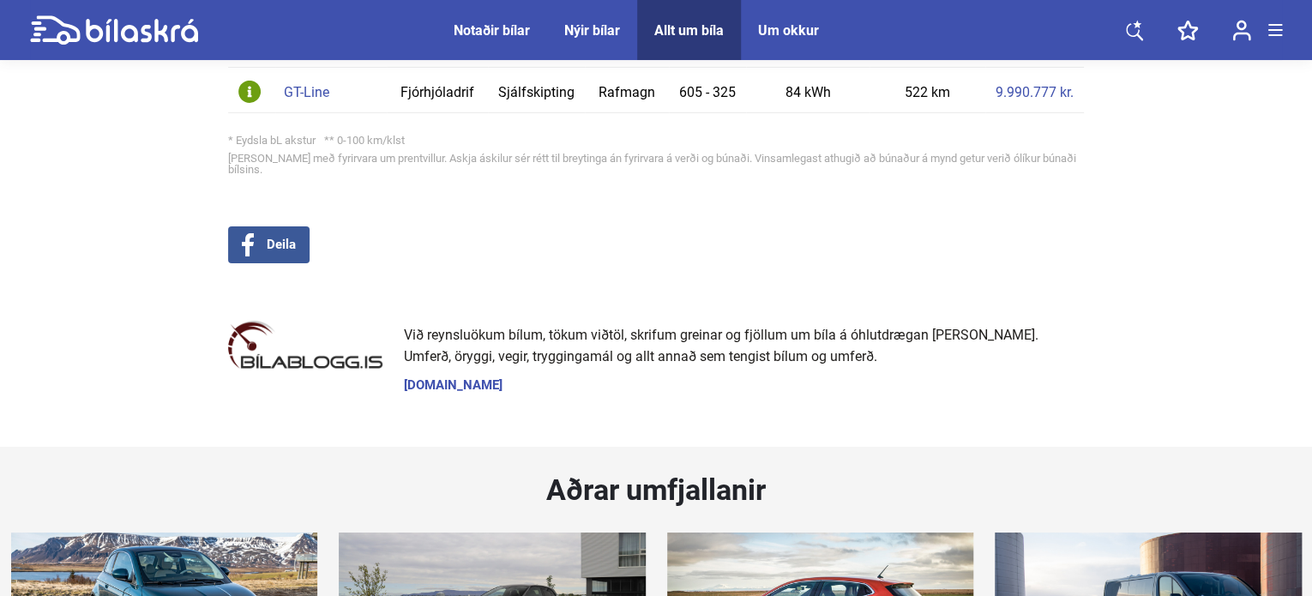
scroll to position [9344, 0]
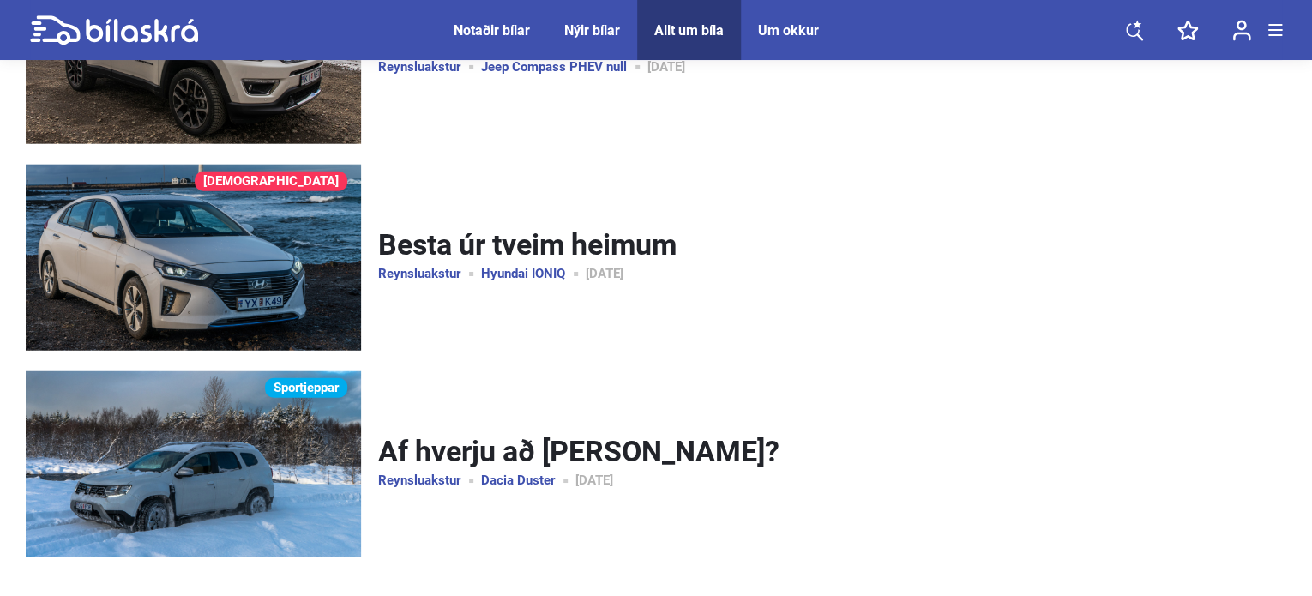
scroll to position [31617, 0]
